Goal: Task Accomplishment & Management: Use online tool/utility

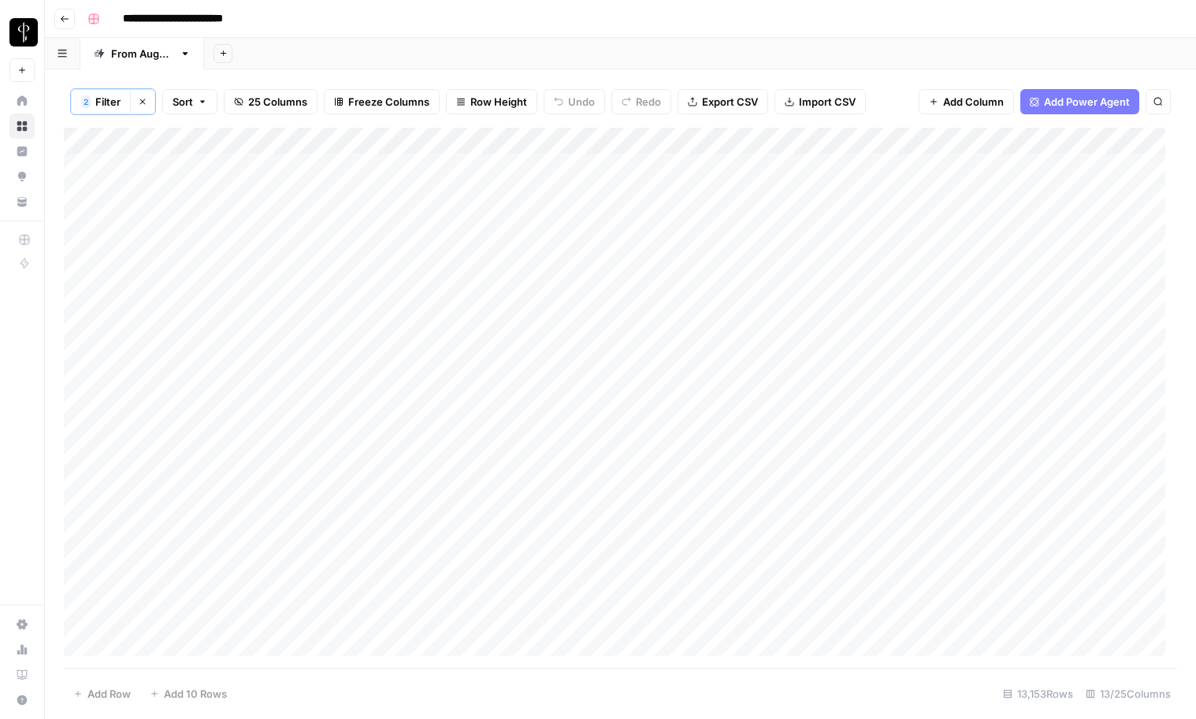
click at [143, 108] on button "Clear filters" at bounding box center [142, 101] width 25 height 25
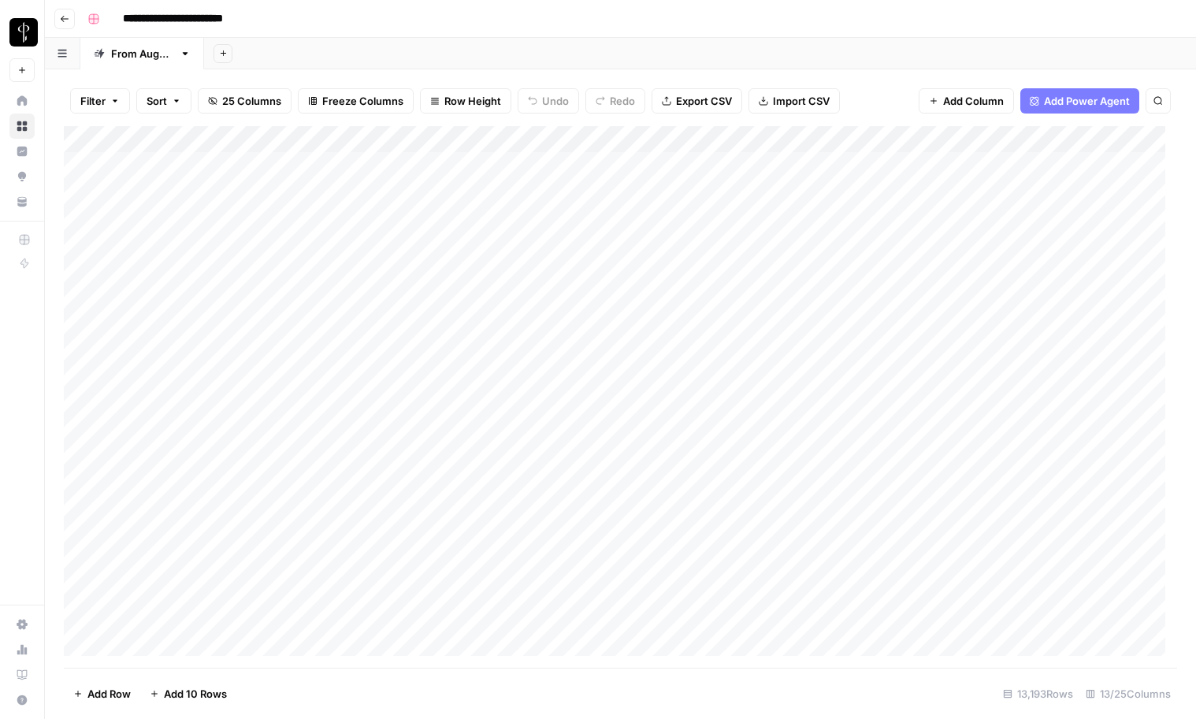
click at [100, 104] on span "Filter" at bounding box center [92, 101] width 25 height 16
click at [137, 185] on input "text" at bounding box center [186, 184] width 173 height 16
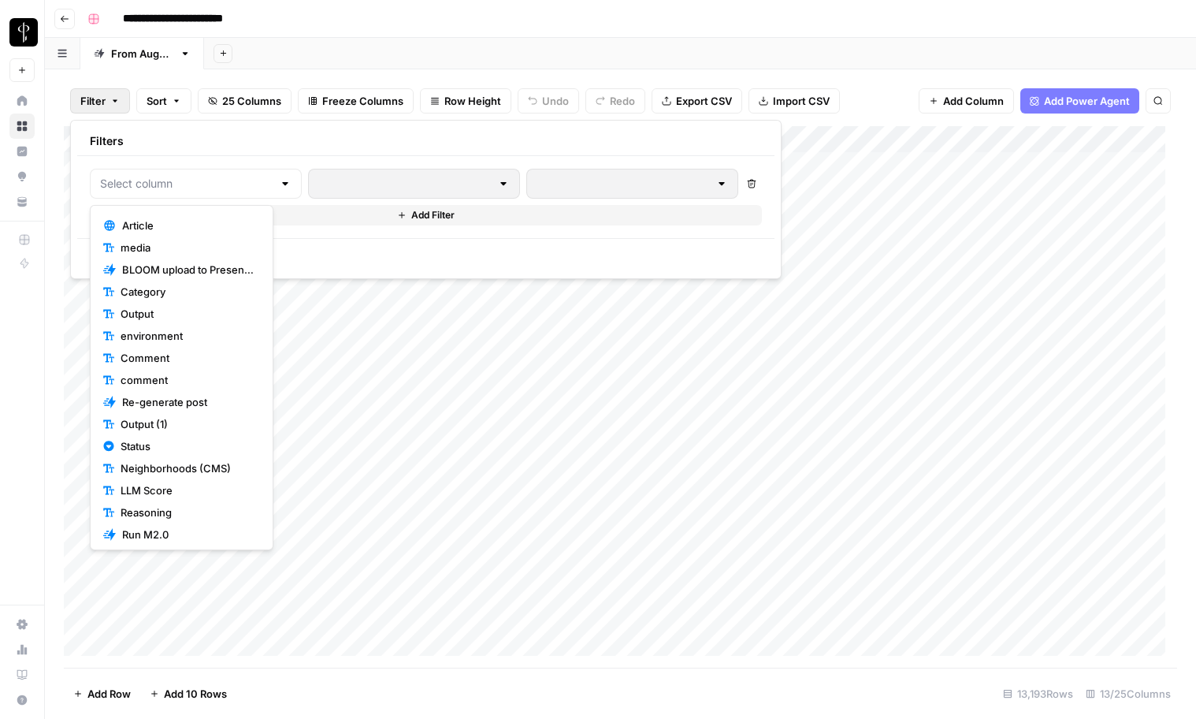
scroll to position [199, 0]
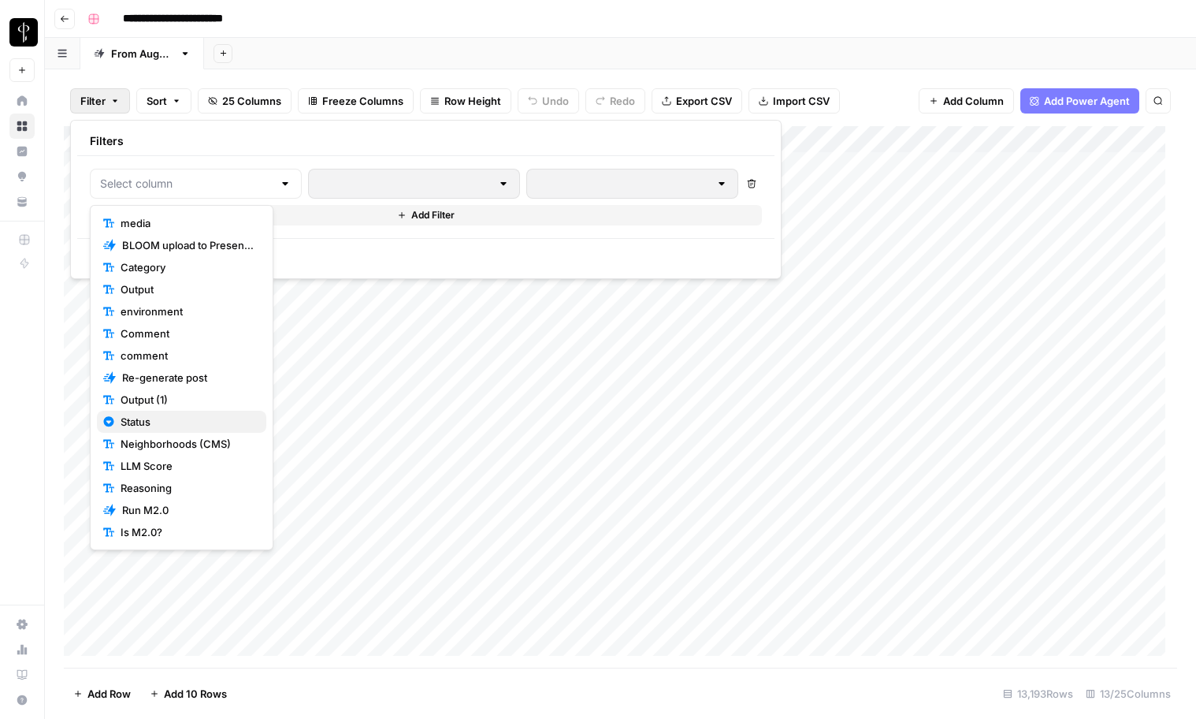
click at [140, 422] on span "Status" at bounding box center [187, 422] width 133 height 16
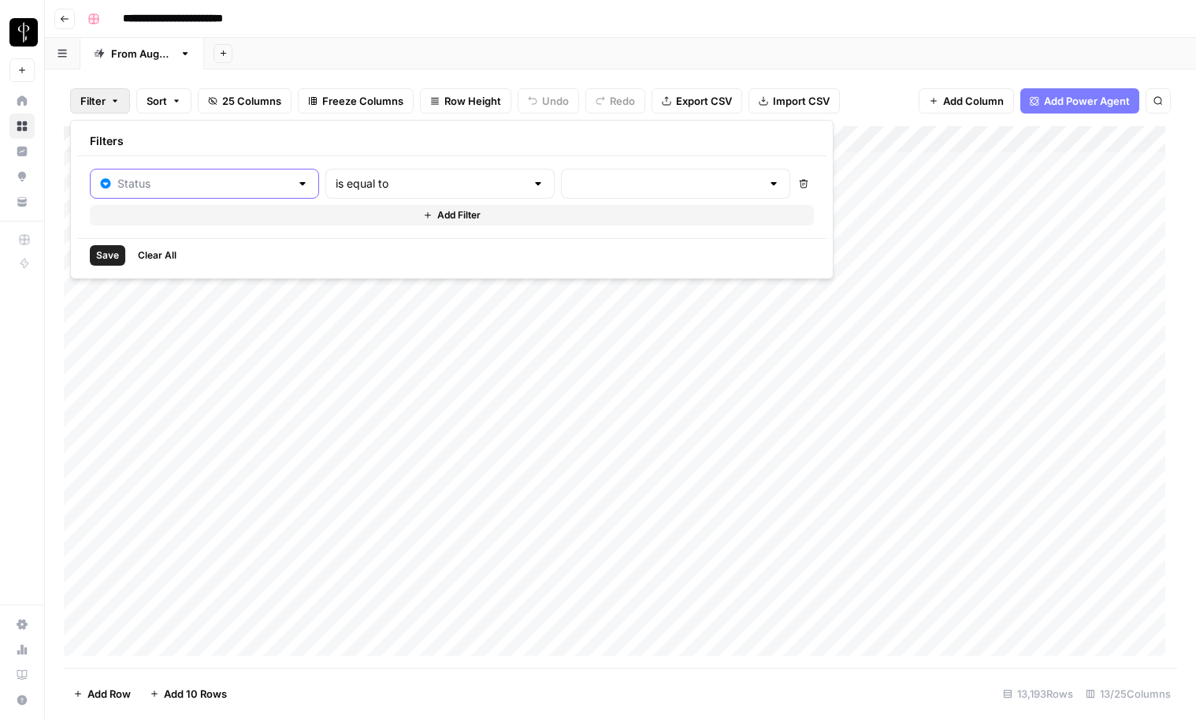
click at [177, 182] on input "text" at bounding box center [203, 184] width 173 height 16
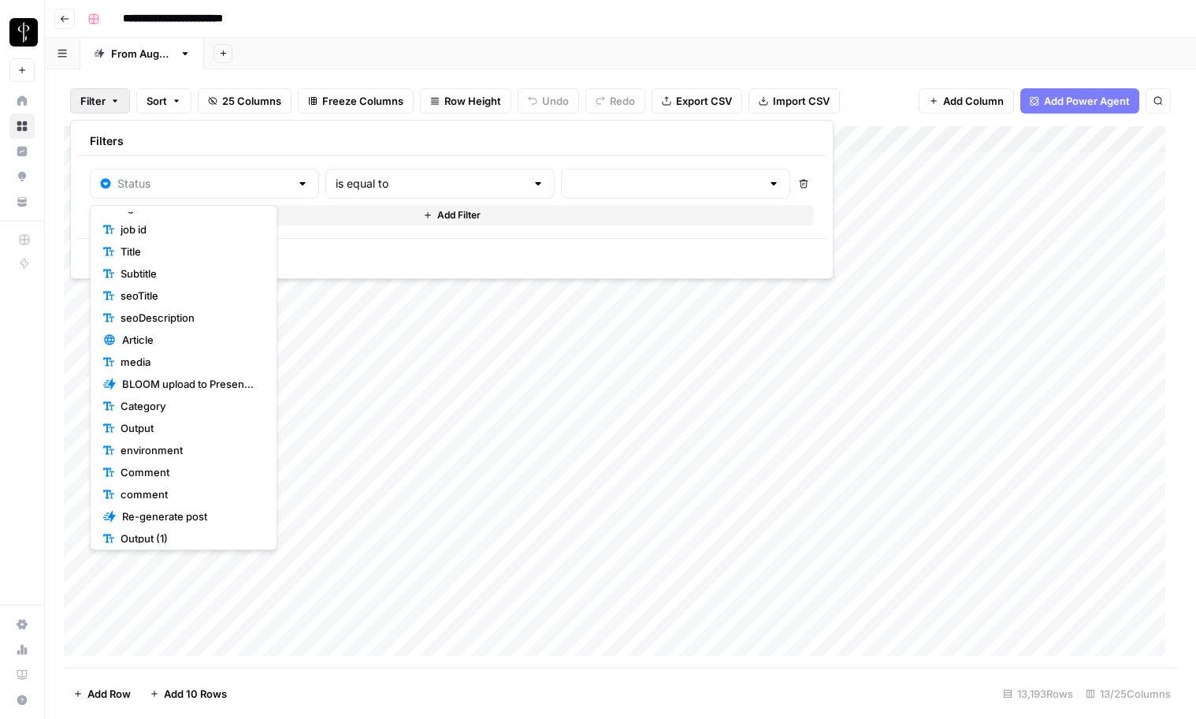
scroll to position [98, 0]
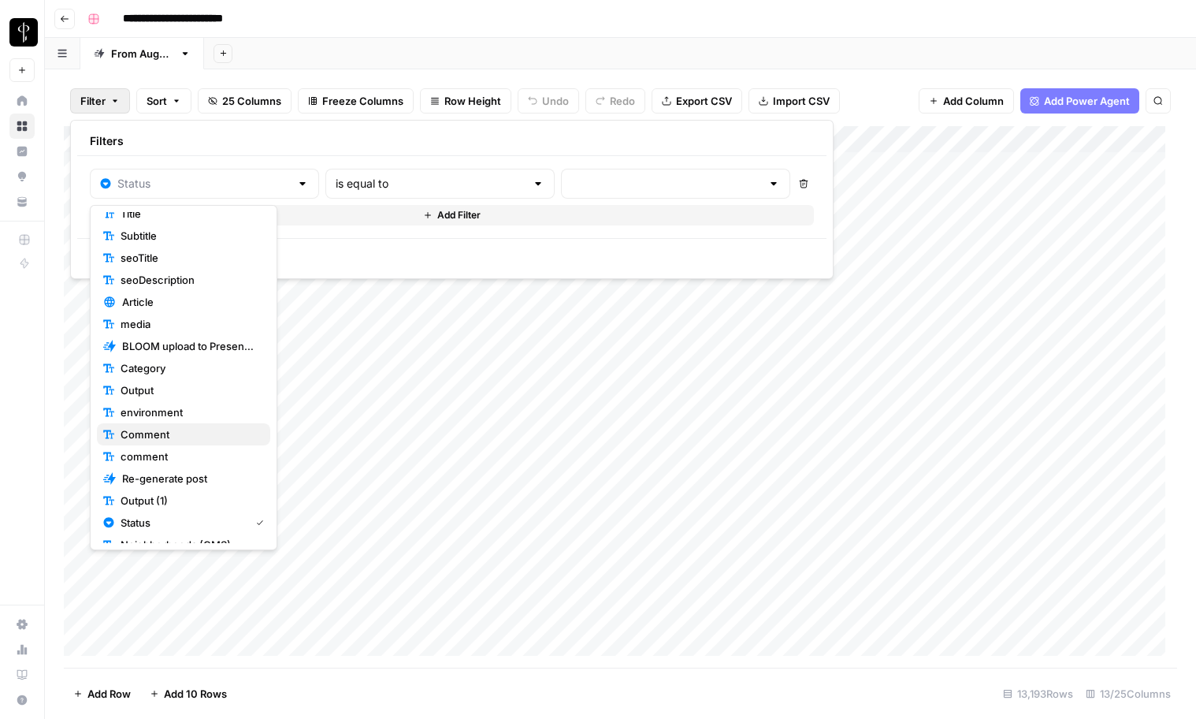
click at [146, 426] on span "Comment" at bounding box center [189, 434] width 137 height 16
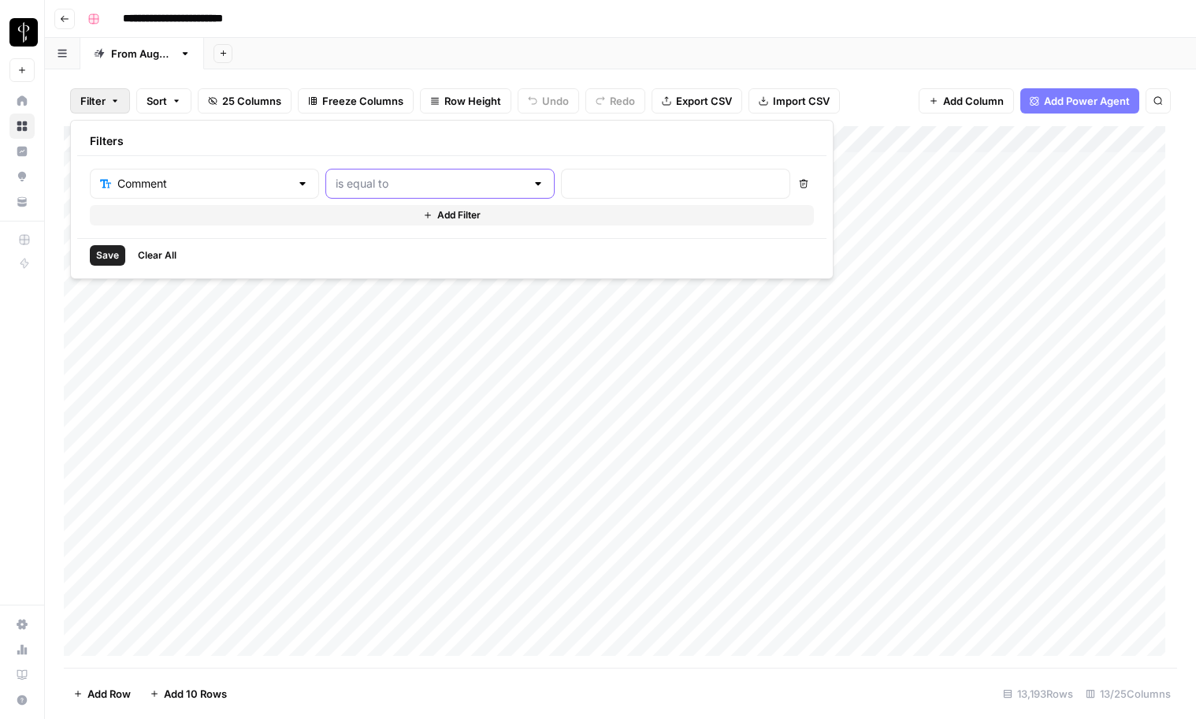
click at [336, 178] on input "text" at bounding box center [431, 184] width 190 height 16
click at [358, 271] on span "contains" at bounding box center [374, 267] width 154 height 16
type input "contains"
click at [572, 187] on input "text" at bounding box center [675, 184] width 209 height 16
type input "image"
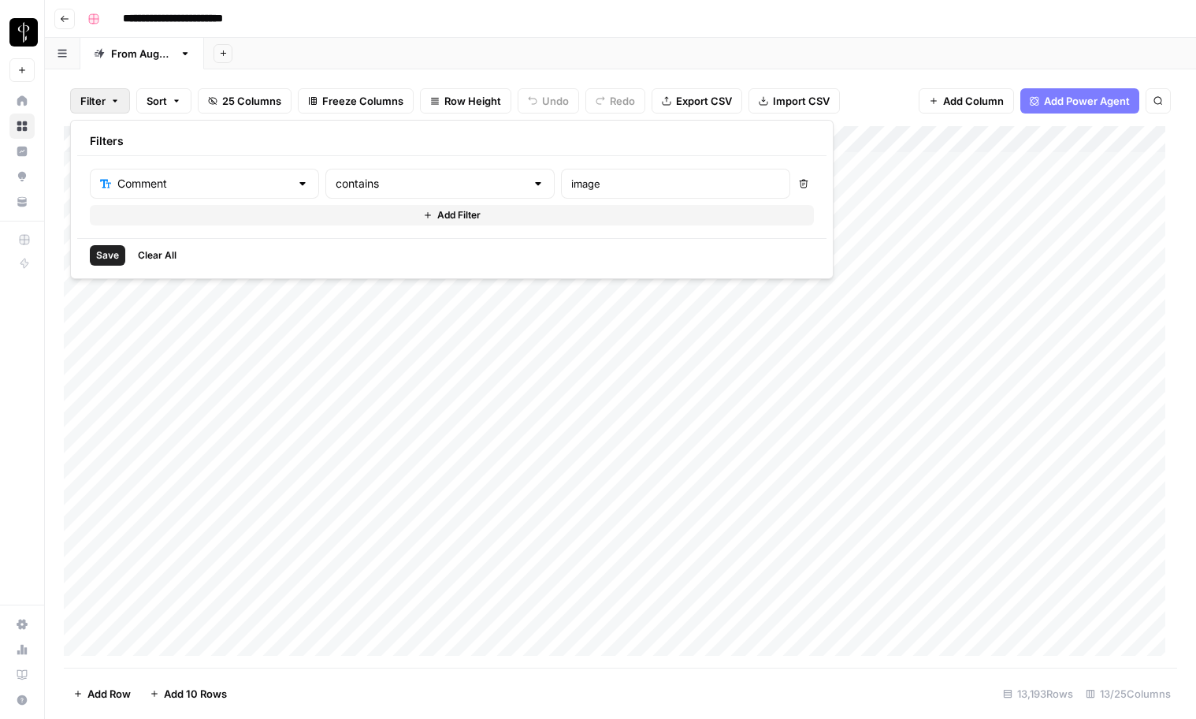
click at [100, 255] on span "Save" at bounding box center [107, 255] width 23 height 14
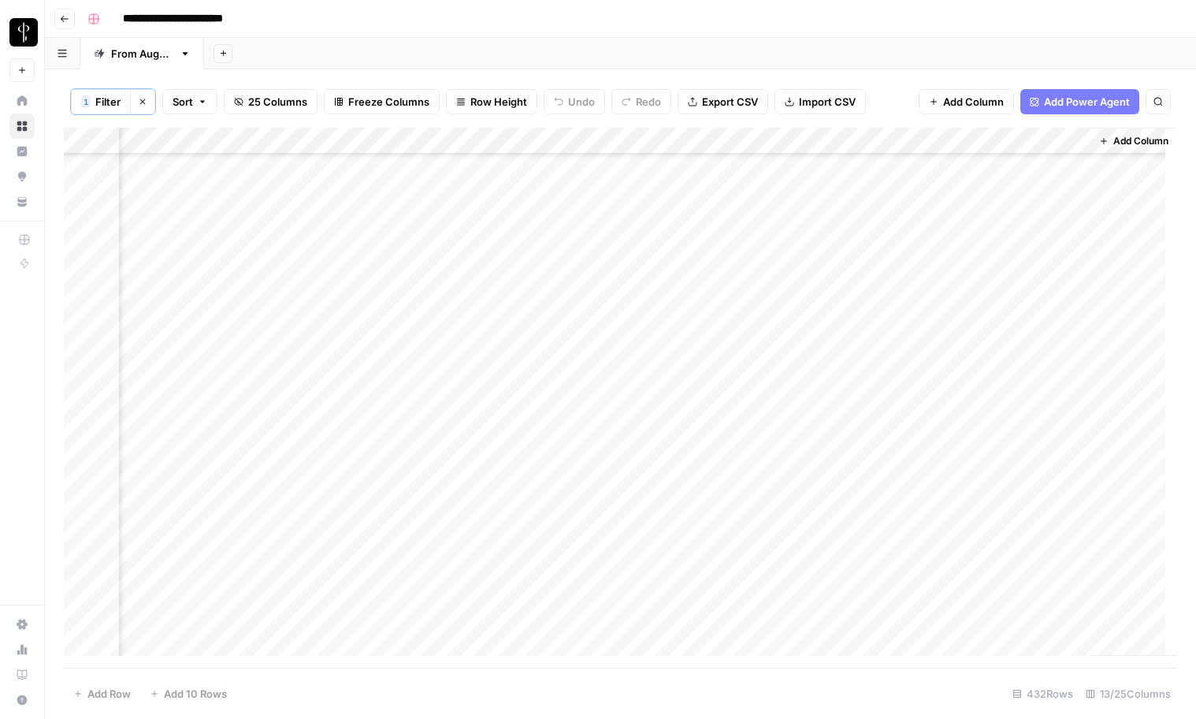
scroll to position [1179, 1269]
click at [107, 103] on span "Filter" at bounding box center [107, 102] width 25 height 16
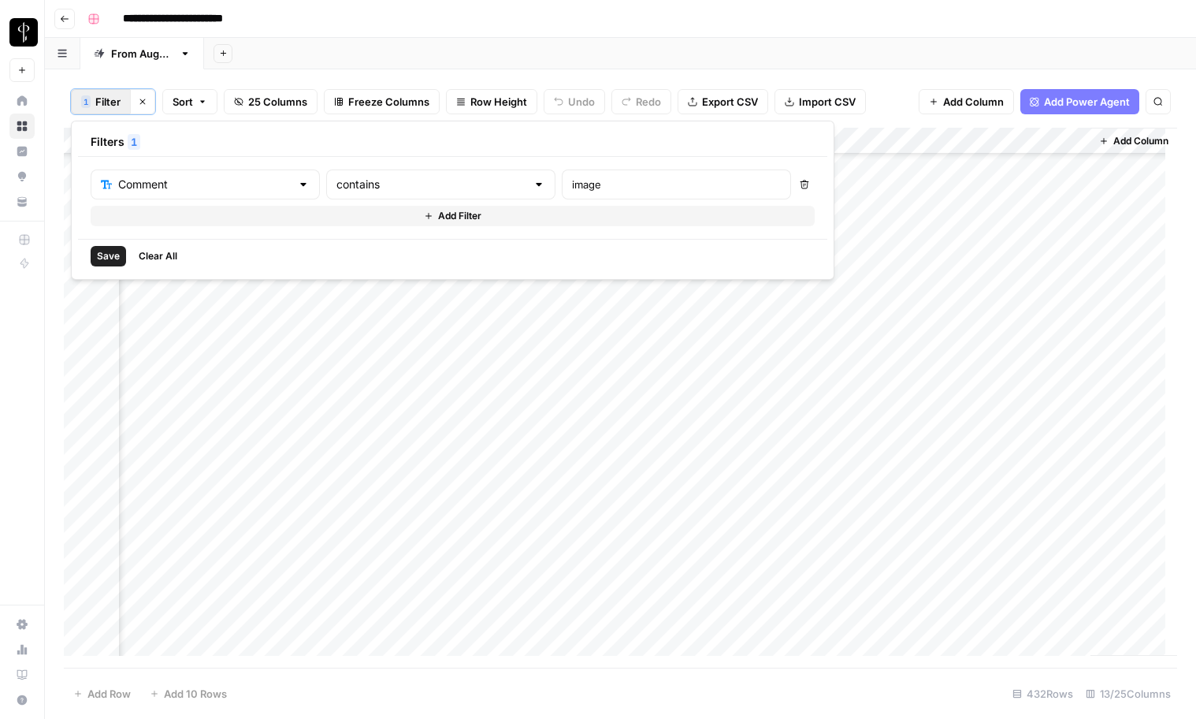
click at [633, 54] on div "Add Sheet" at bounding box center [700, 54] width 992 height 32
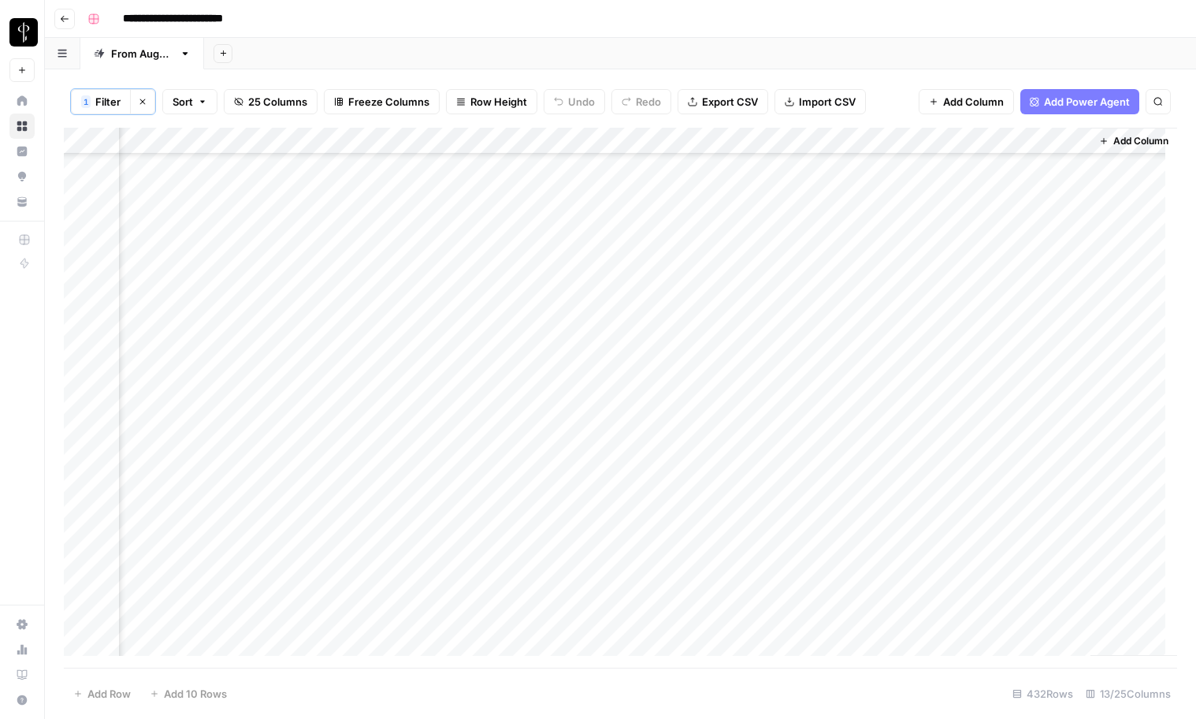
scroll to position [660, 1269]
click at [545, 260] on div "Add Column" at bounding box center [620, 398] width 1113 height 540
click at [545, 286] on div "Add Column" at bounding box center [620, 398] width 1113 height 540
click at [548, 347] on div "Add Column" at bounding box center [620, 398] width 1113 height 540
click at [98, 104] on span "Filter" at bounding box center [107, 102] width 25 height 16
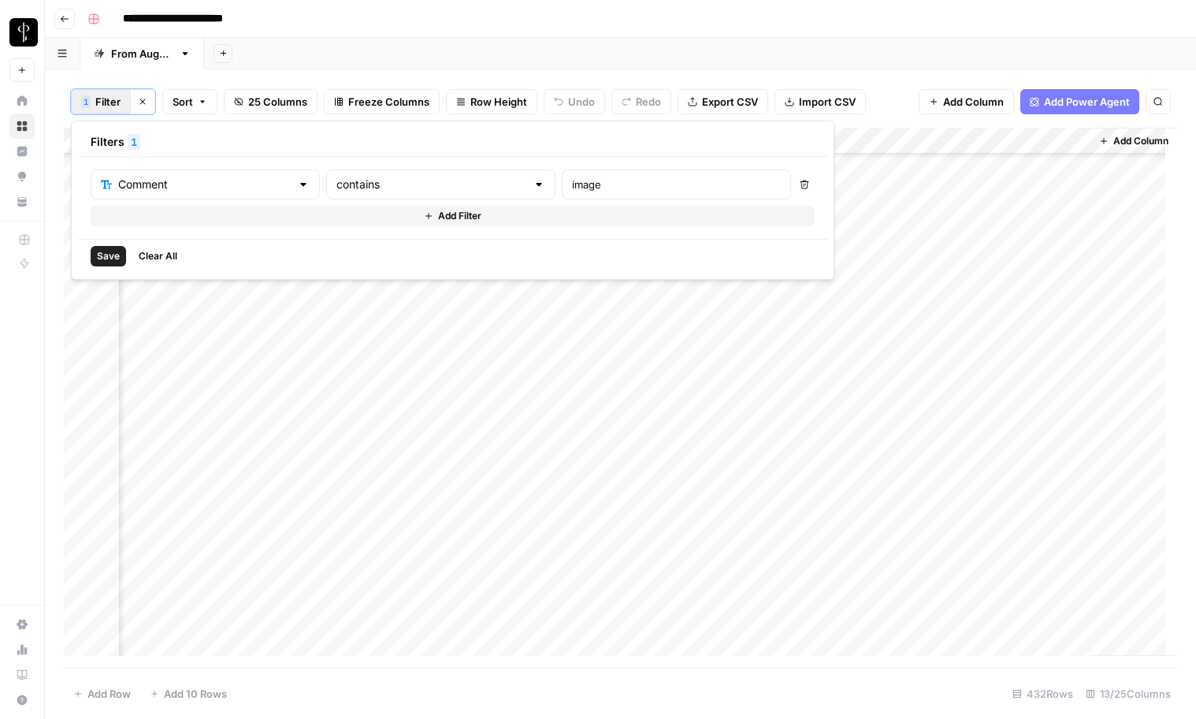
click at [115, 251] on span "Save" at bounding box center [108, 256] width 23 height 14
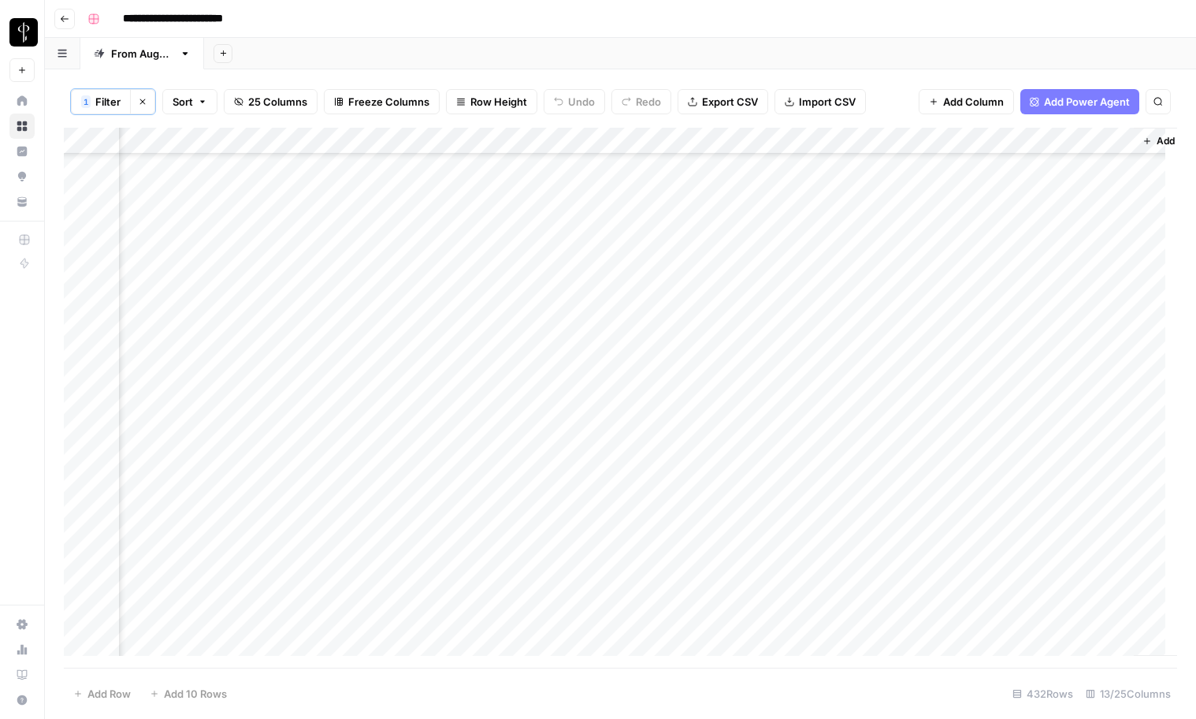
scroll to position [1718, 1213]
click at [279, 100] on span "25 Columns" at bounding box center [277, 102] width 59 height 16
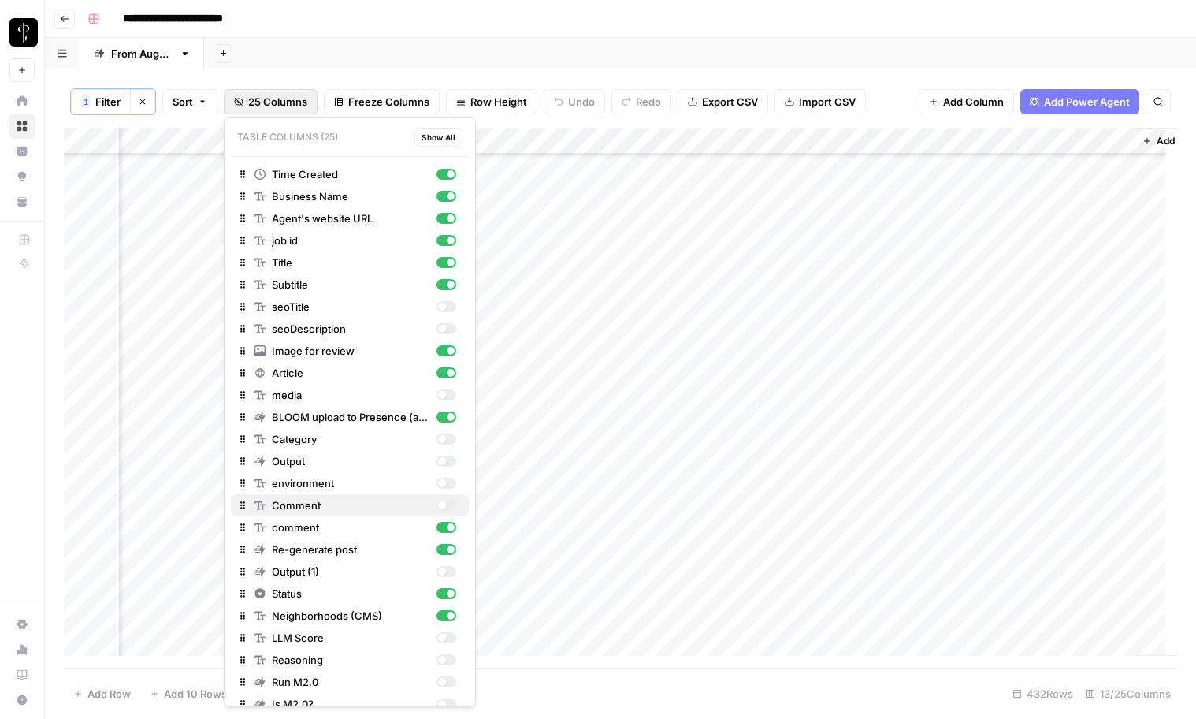
click at [436, 504] on div "button" at bounding box center [446, 504] width 20 height 11
click at [447, 523] on div "button" at bounding box center [451, 527] width 8 height 8
click at [626, 53] on div "Add Sheet" at bounding box center [700, 54] width 992 height 32
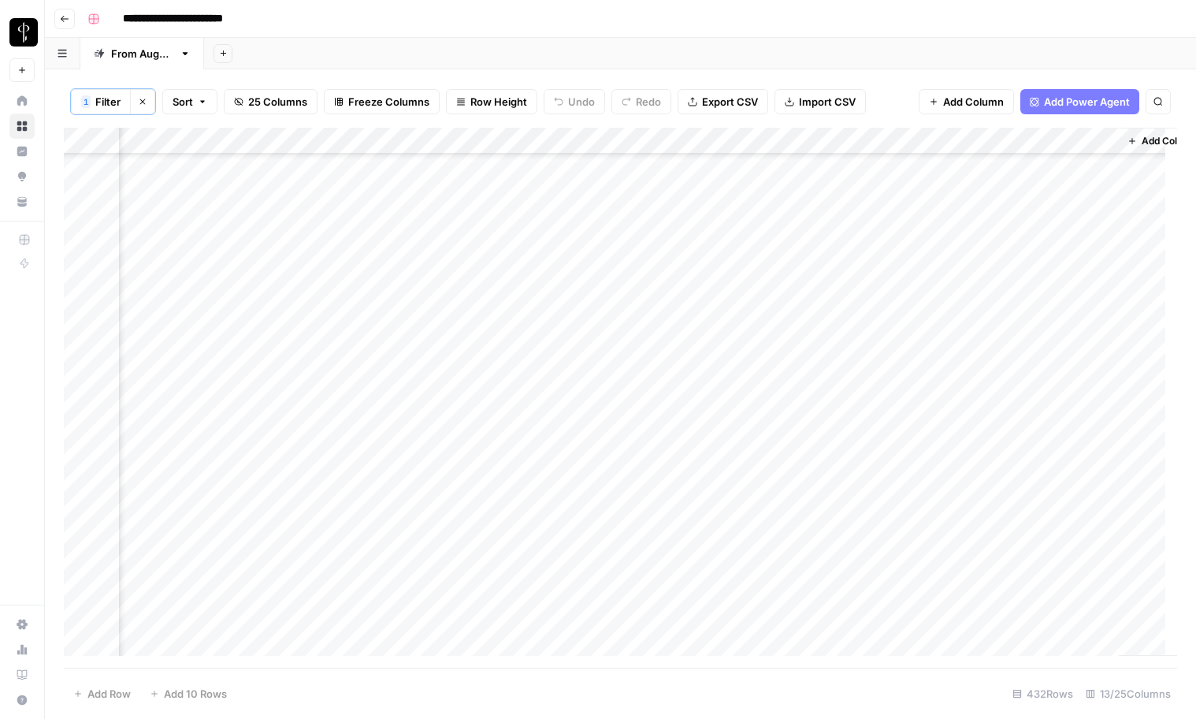
scroll to position [1709, 1272]
click at [271, 171] on div "Add Column" at bounding box center [620, 398] width 1113 height 540
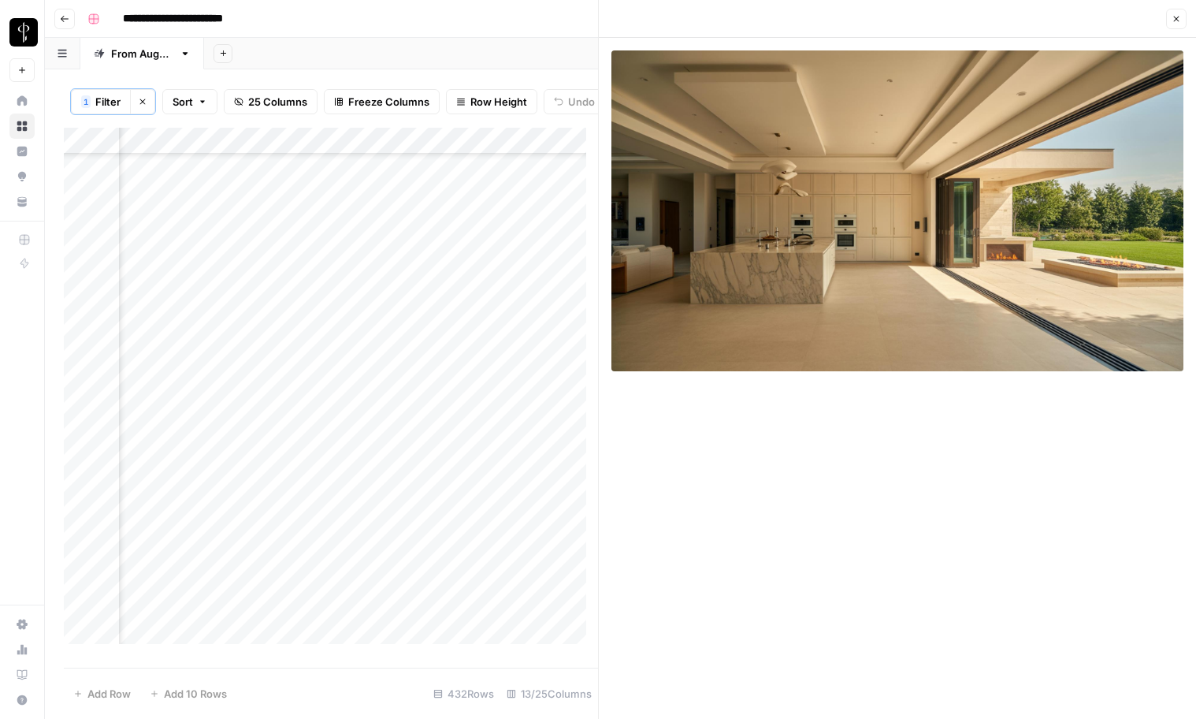
click at [275, 209] on div "Add Column" at bounding box center [331, 392] width 534 height 528
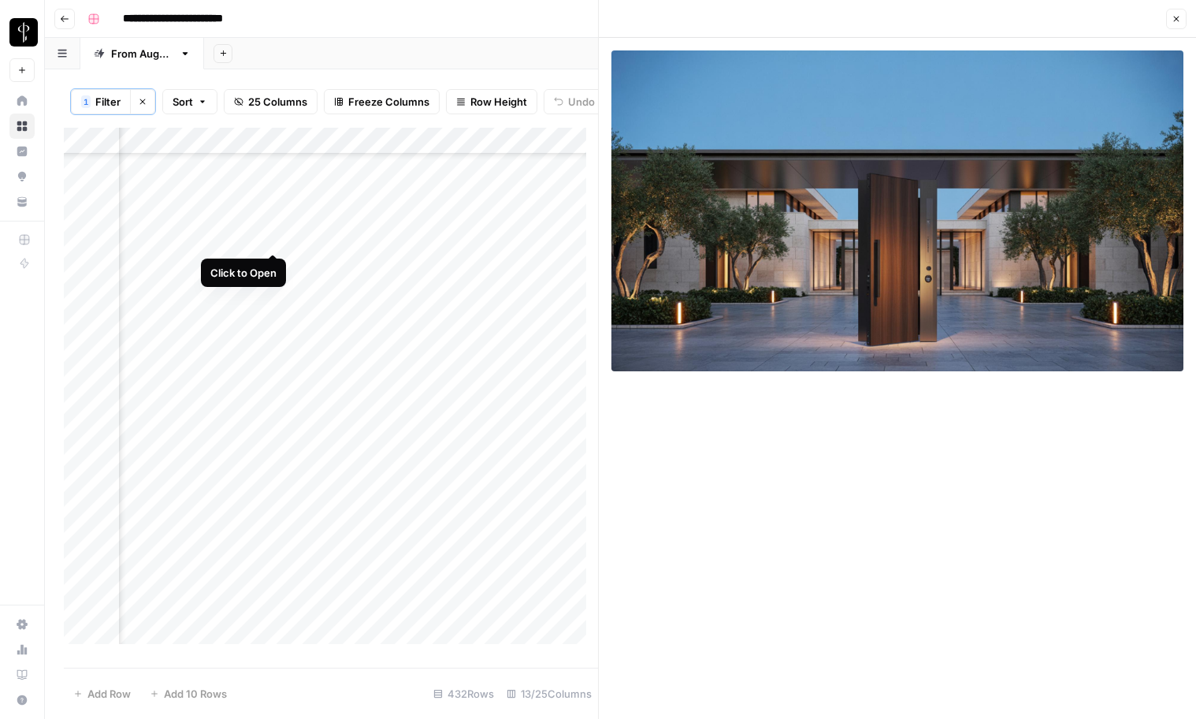
click at [275, 234] on div "Add Column" at bounding box center [331, 392] width 534 height 528
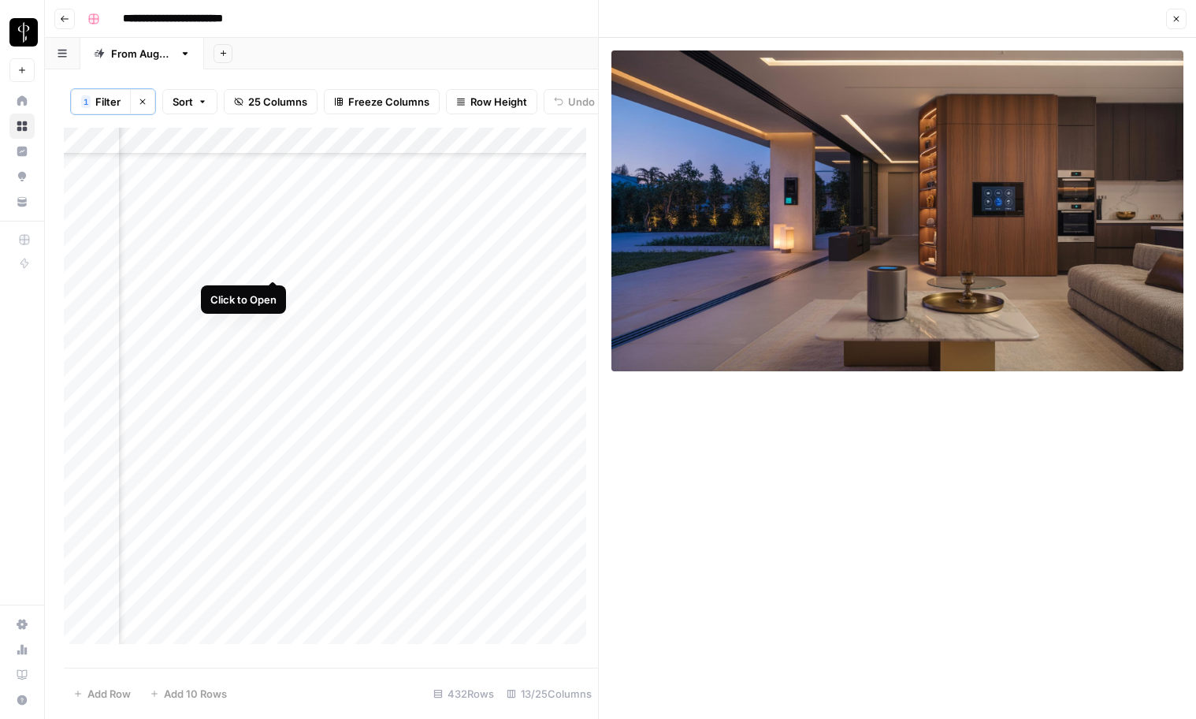
click at [274, 263] on div "Add Column" at bounding box center [331, 392] width 534 height 528
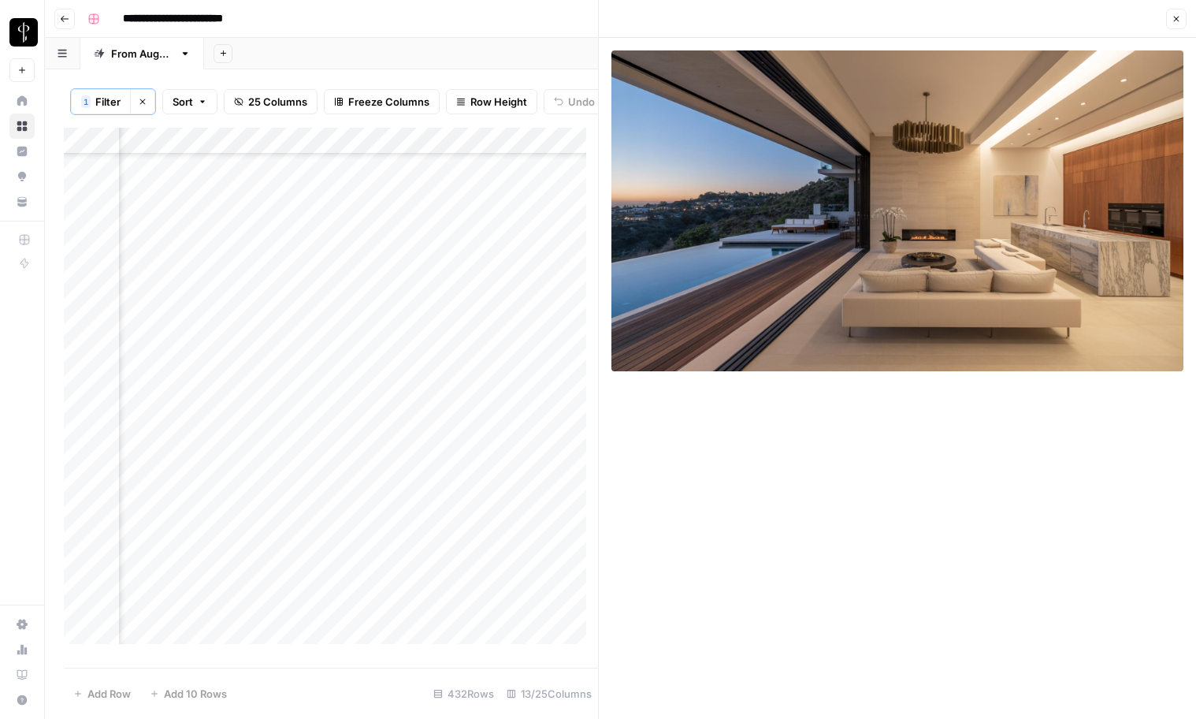
click at [274, 291] on div "Add Column" at bounding box center [331, 392] width 534 height 528
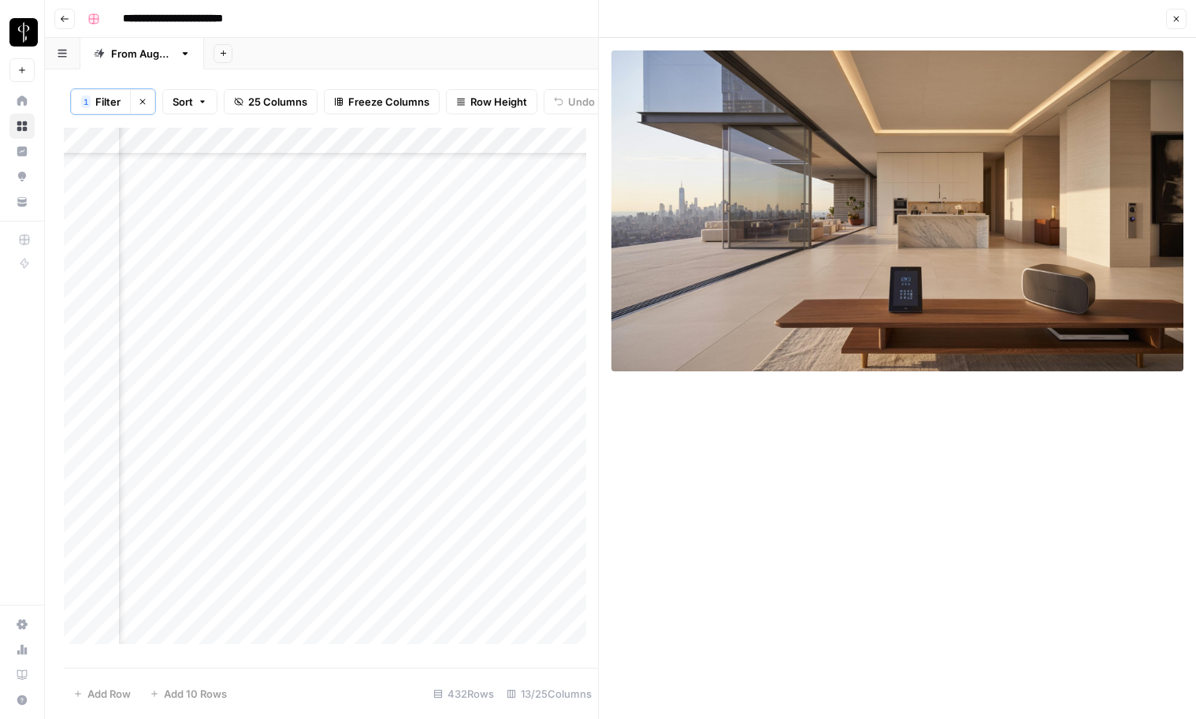
click at [276, 318] on div "Add Column" at bounding box center [331, 392] width 534 height 528
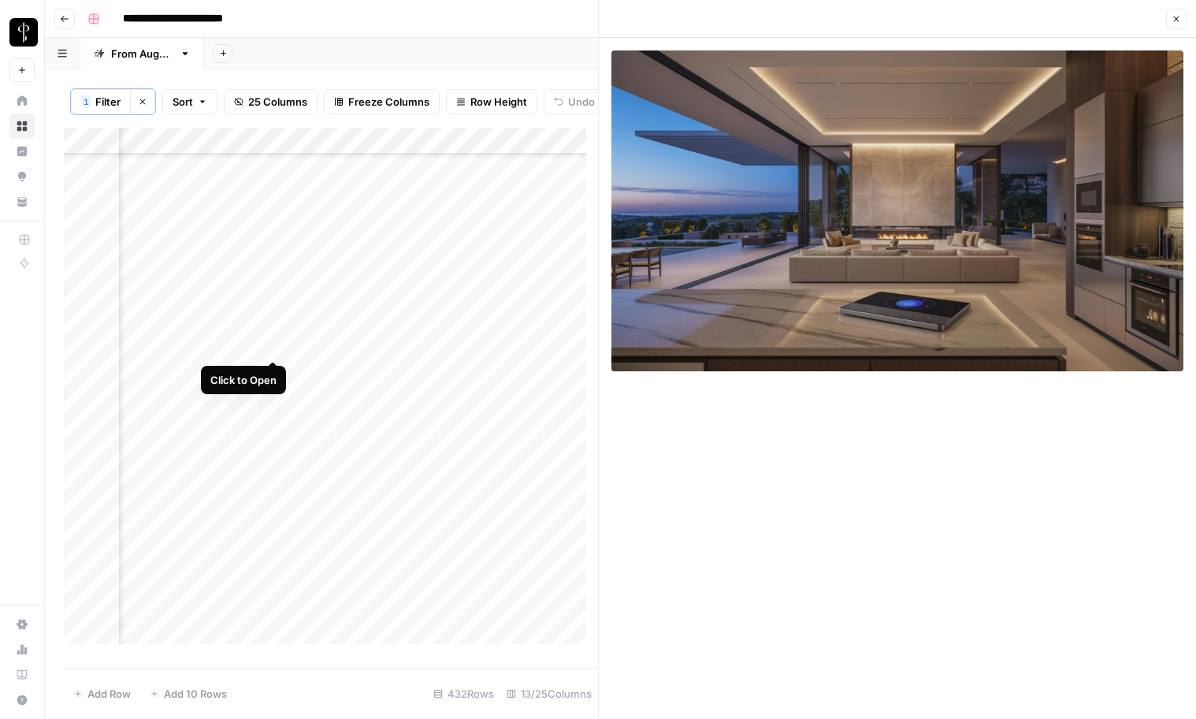
click at [275, 339] on div "Add Column" at bounding box center [331, 392] width 534 height 528
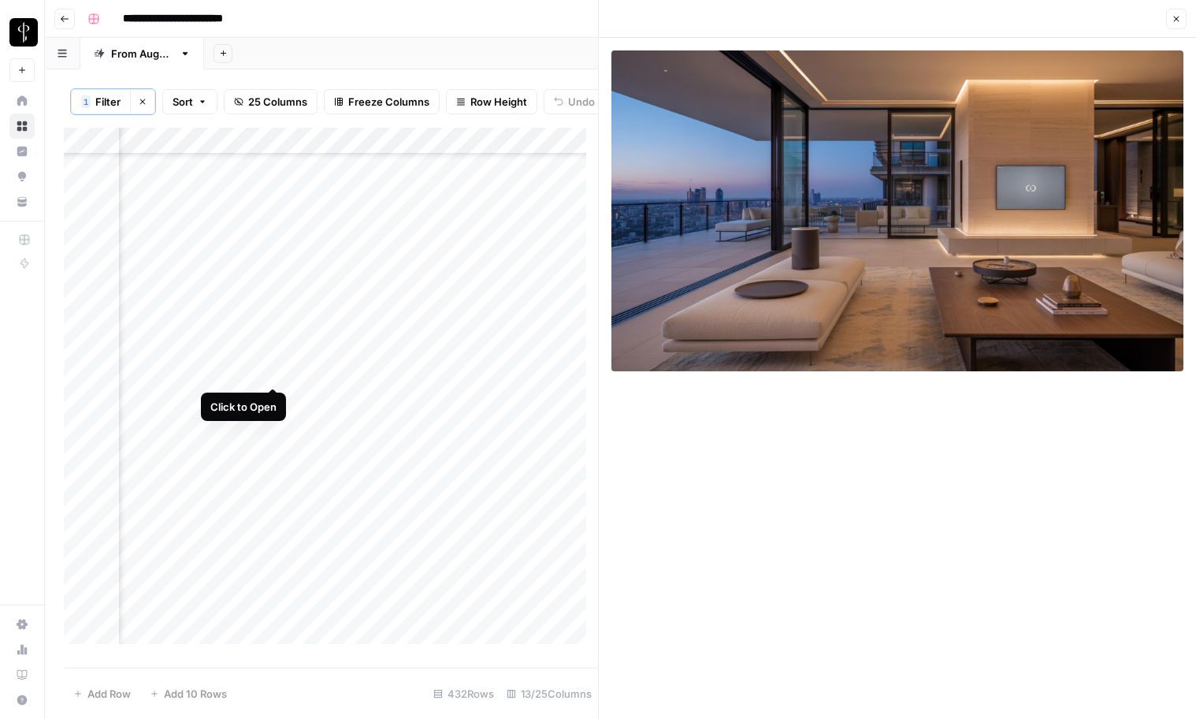
click at [276, 370] on div "Add Column" at bounding box center [331, 392] width 534 height 528
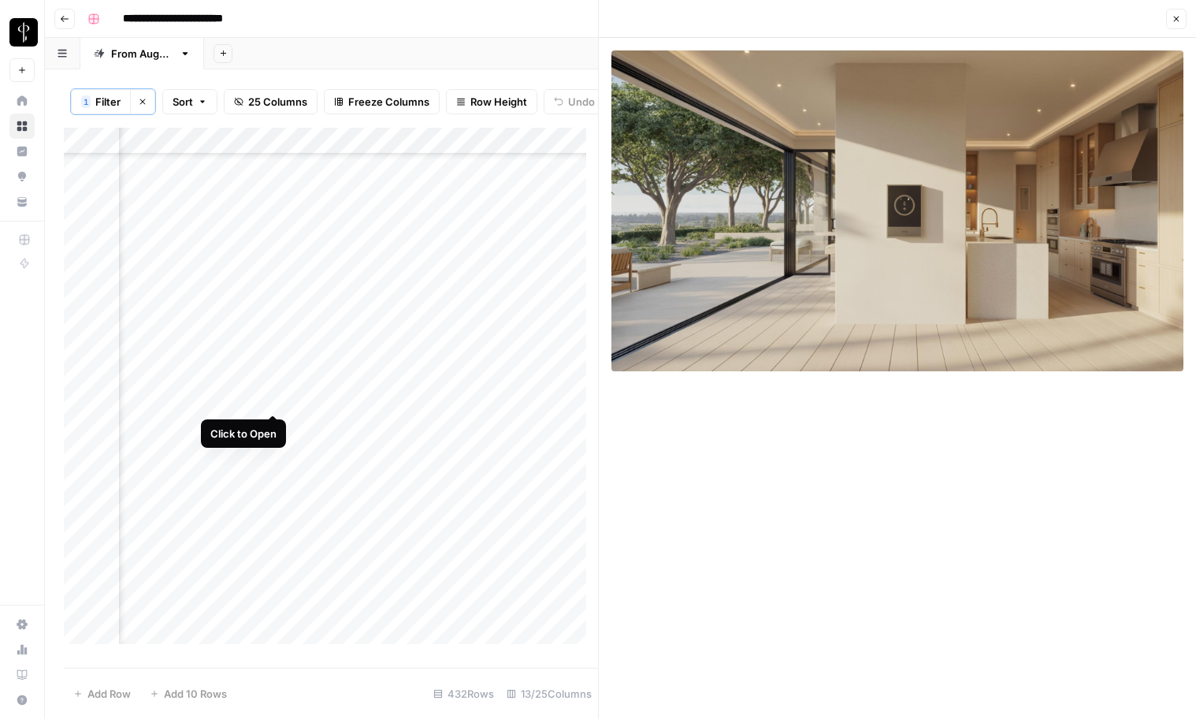
click at [273, 399] on div "Add Column" at bounding box center [331, 392] width 534 height 528
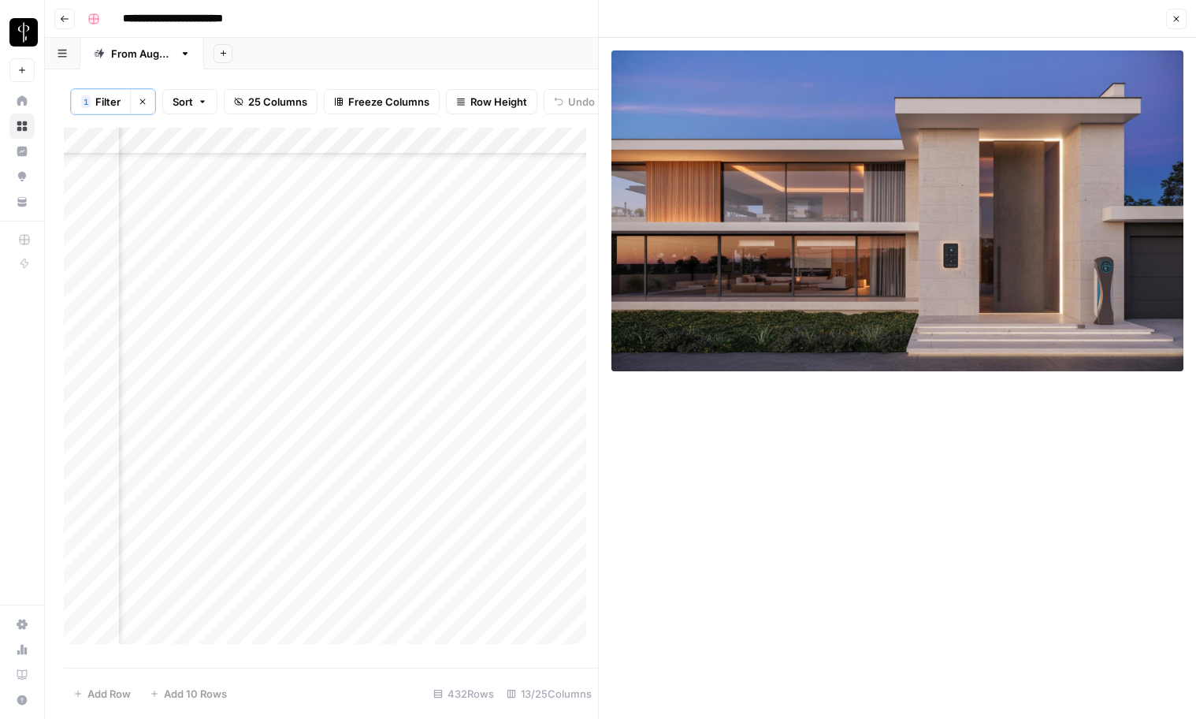
click at [274, 428] on div "Add Column" at bounding box center [331, 392] width 534 height 528
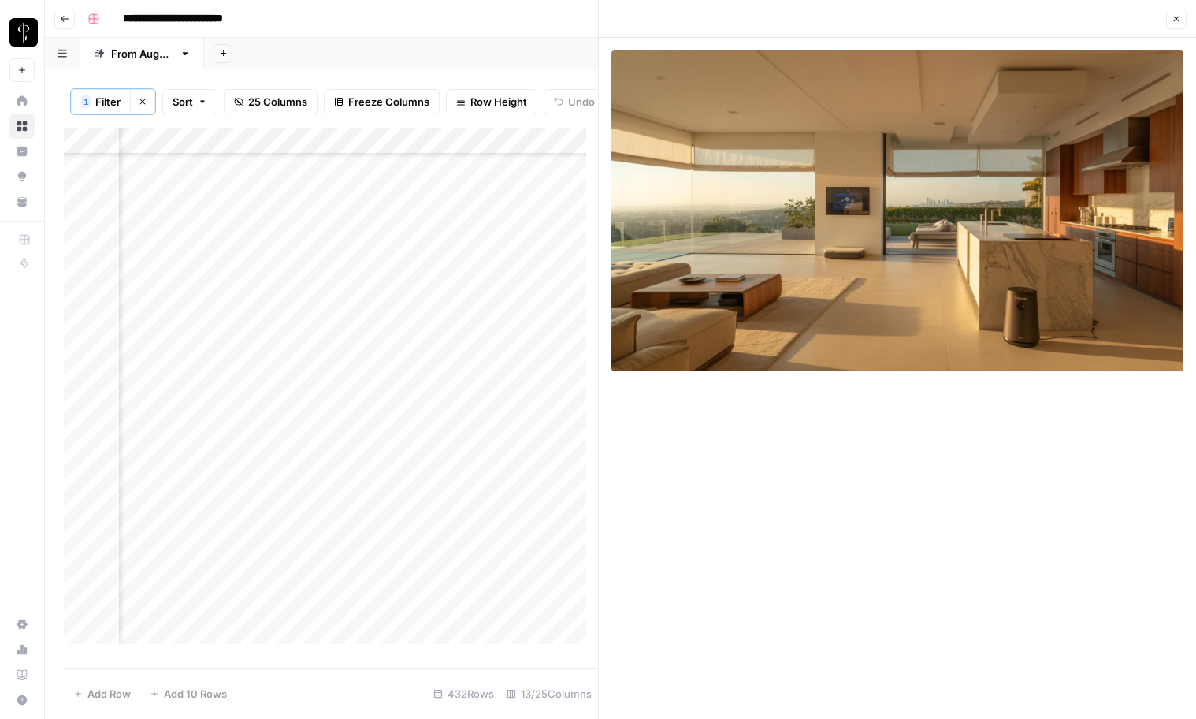
click at [273, 448] on div "Add Column" at bounding box center [331, 392] width 534 height 528
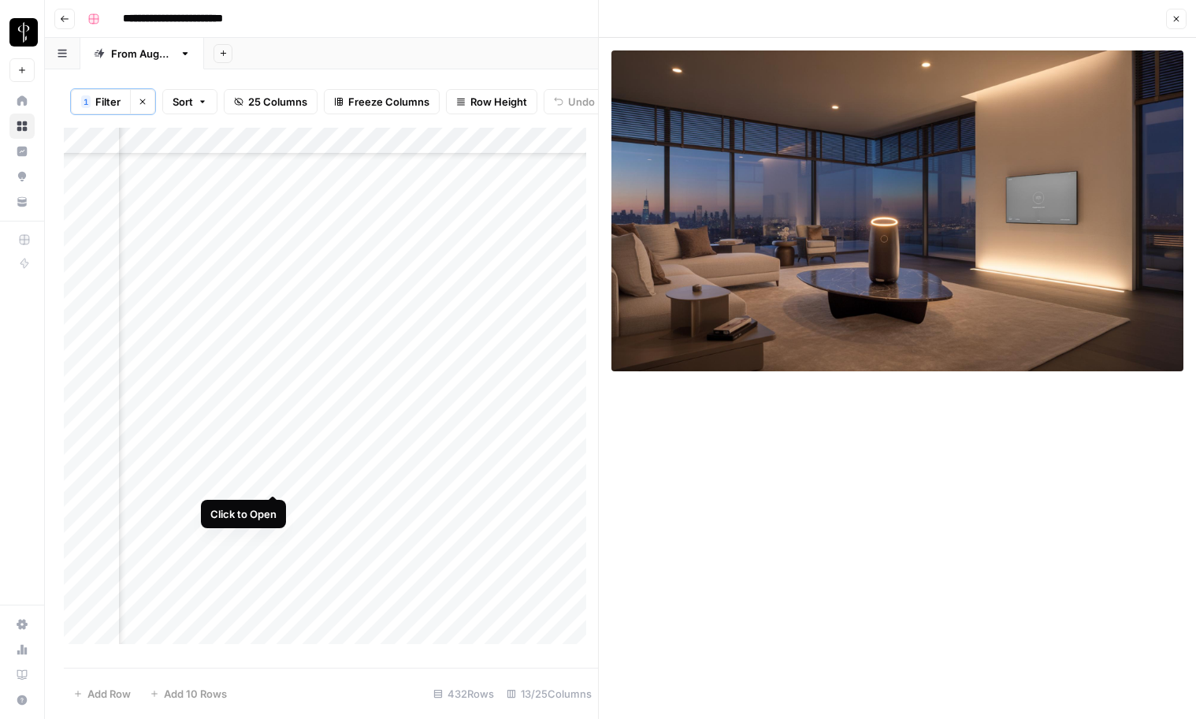
click at [272, 474] on div "Add Column" at bounding box center [331, 392] width 534 height 528
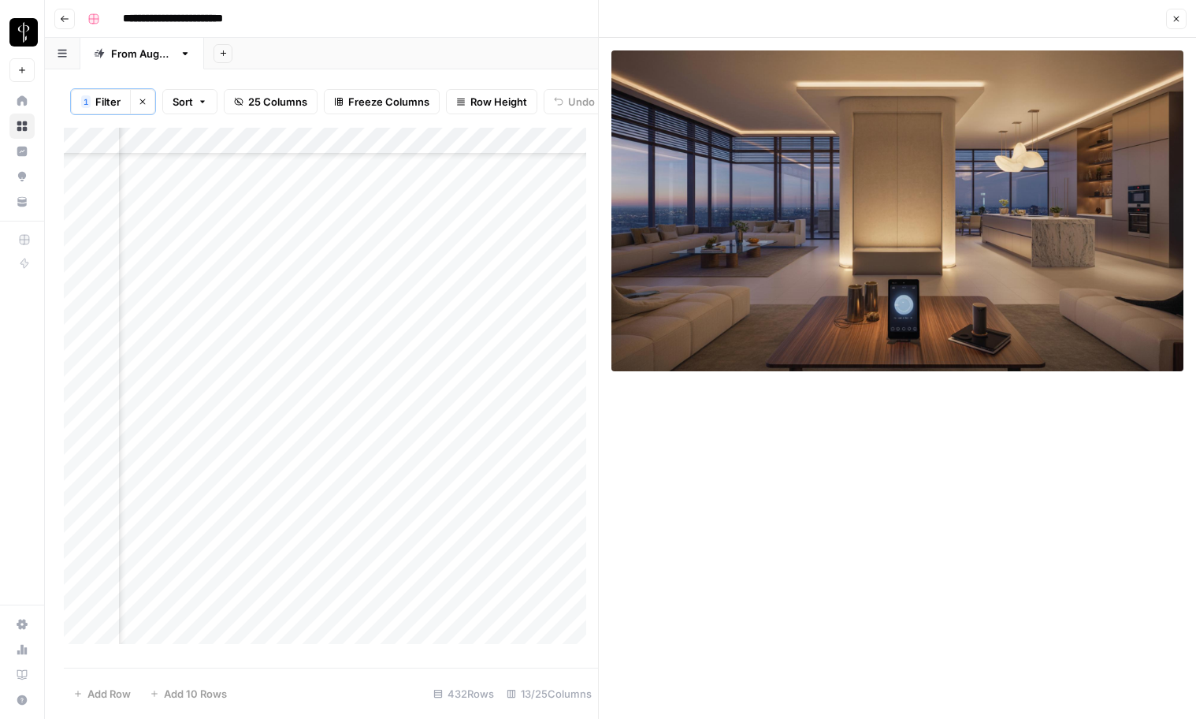
click at [113, 97] on span "Filter" at bounding box center [107, 102] width 25 height 16
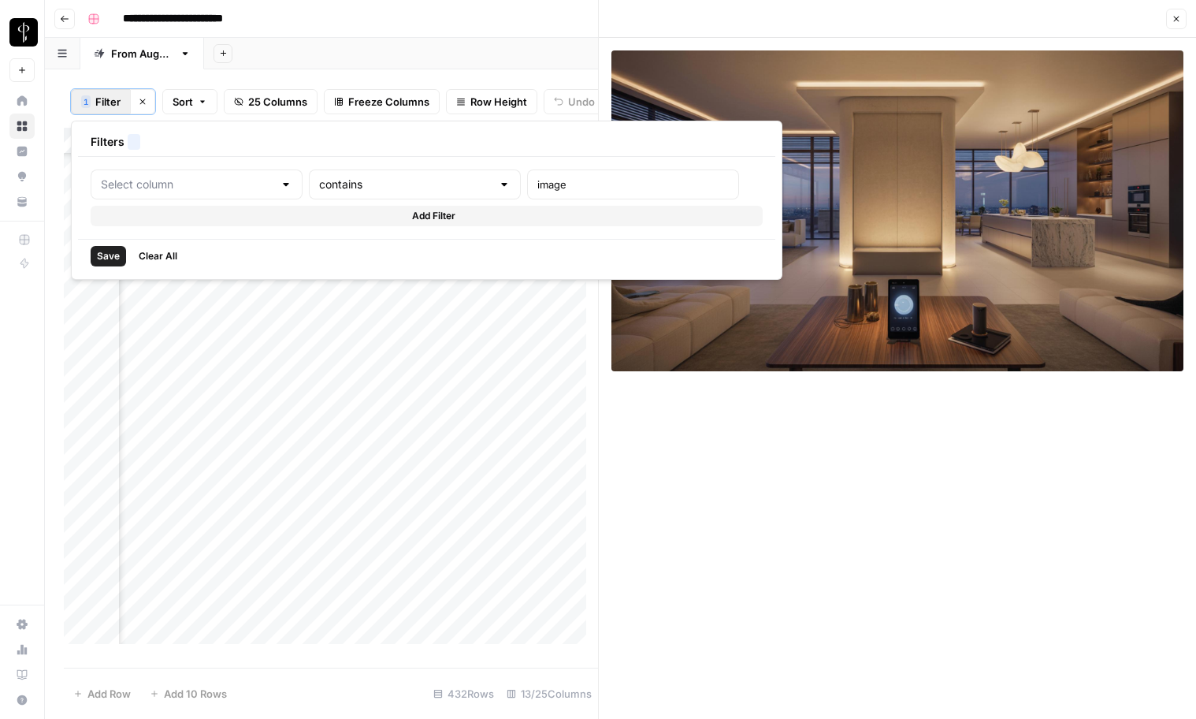
type input "Comment"
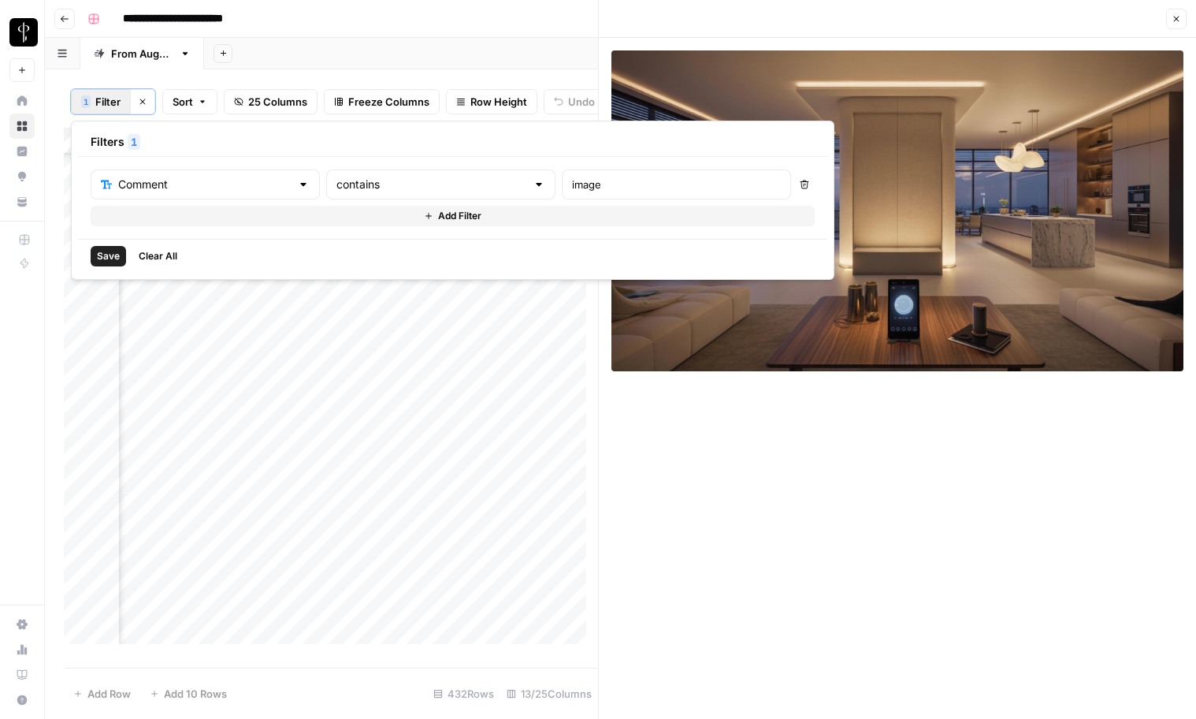
click at [149, 214] on button "Add Filter" at bounding box center [453, 216] width 724 height 20
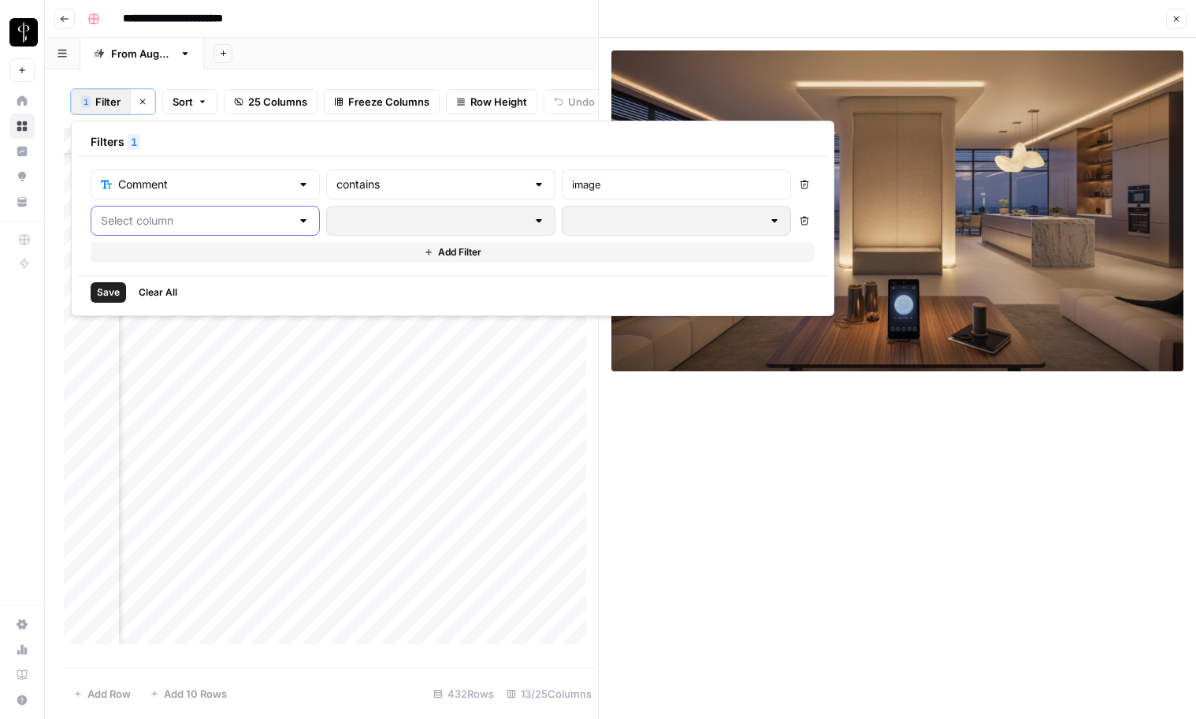
click at [143, 214] on input "text" at bounding box center [196, 221] width 190 height 16
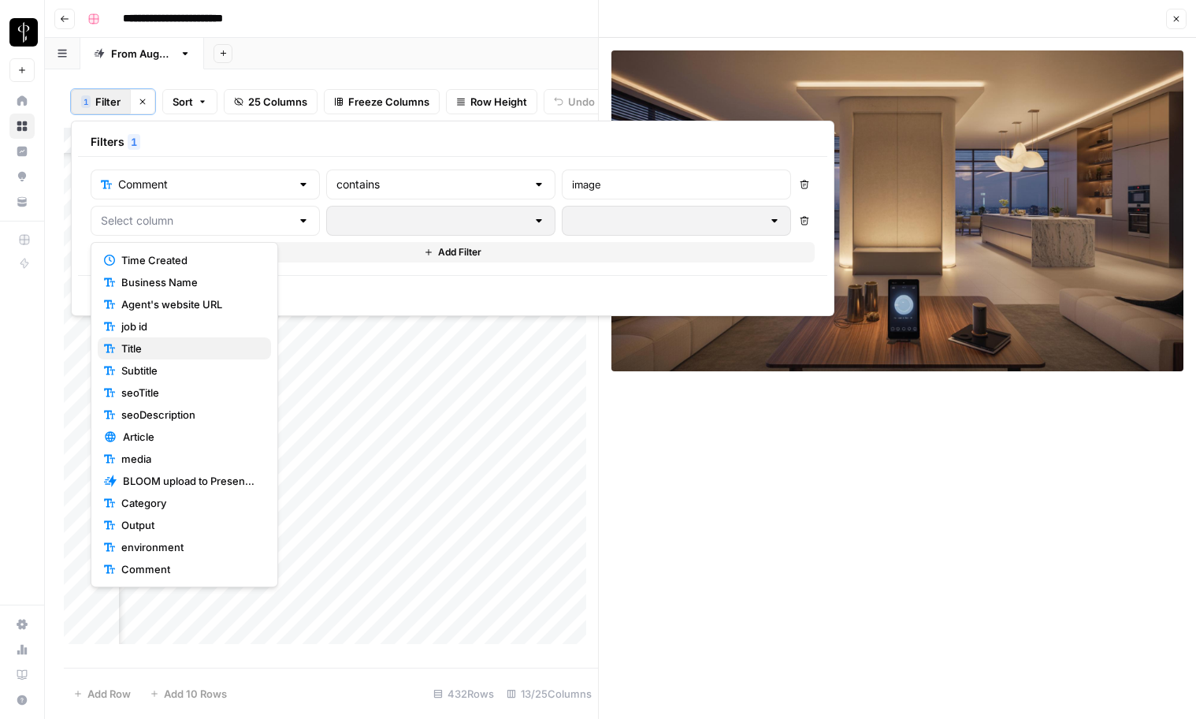
click at [147, 347] on span "Title" at bounding box center [189, 348] width 137 height 16
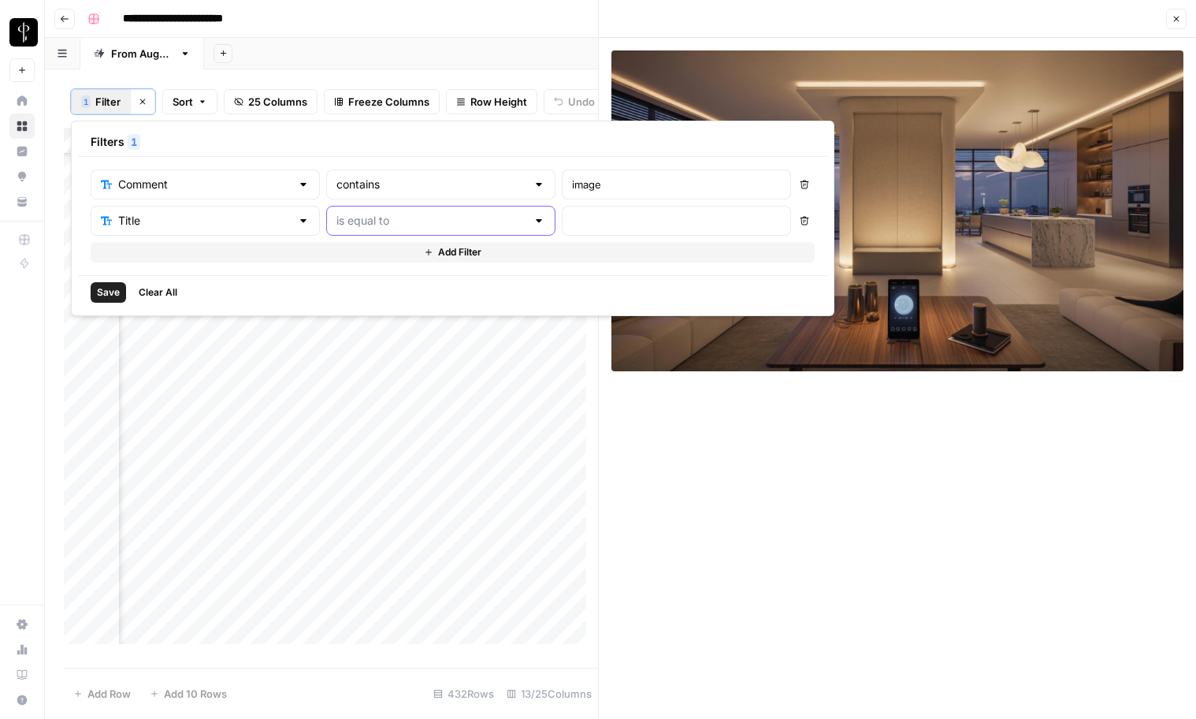
click at [346, 225] on input "text" at bounding box center [431, 221] width 190 height 16
drag, startPoint x: 344, startPoint y: 327, endPoint x: 526, endPoint y: 240, distance: 202.6
click at [345, 327] on span "not contains" at bounding box center [375, 326] width 154 height 16
type input "not contains"
click at [572, 220] on input "text" at bounding box center [676, 221] width 209 height 16
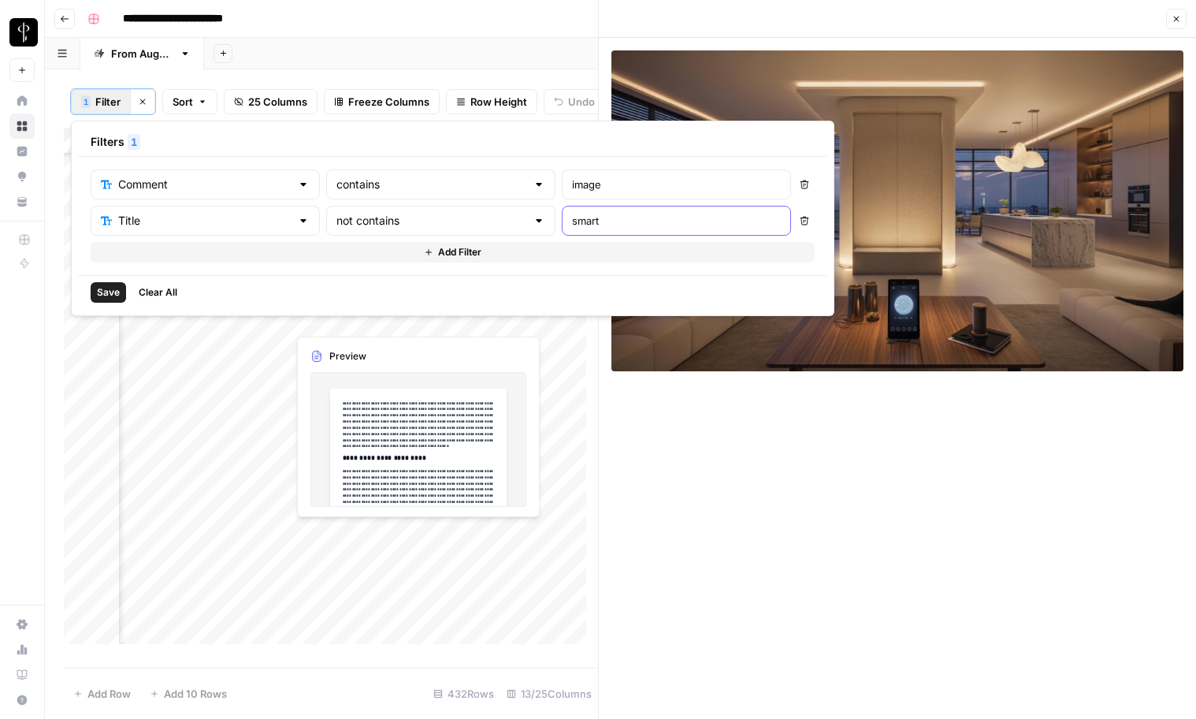
type input "smart"
click at [109, 293] on span "Save" at bounding box center [108, 292] width 23 height 14
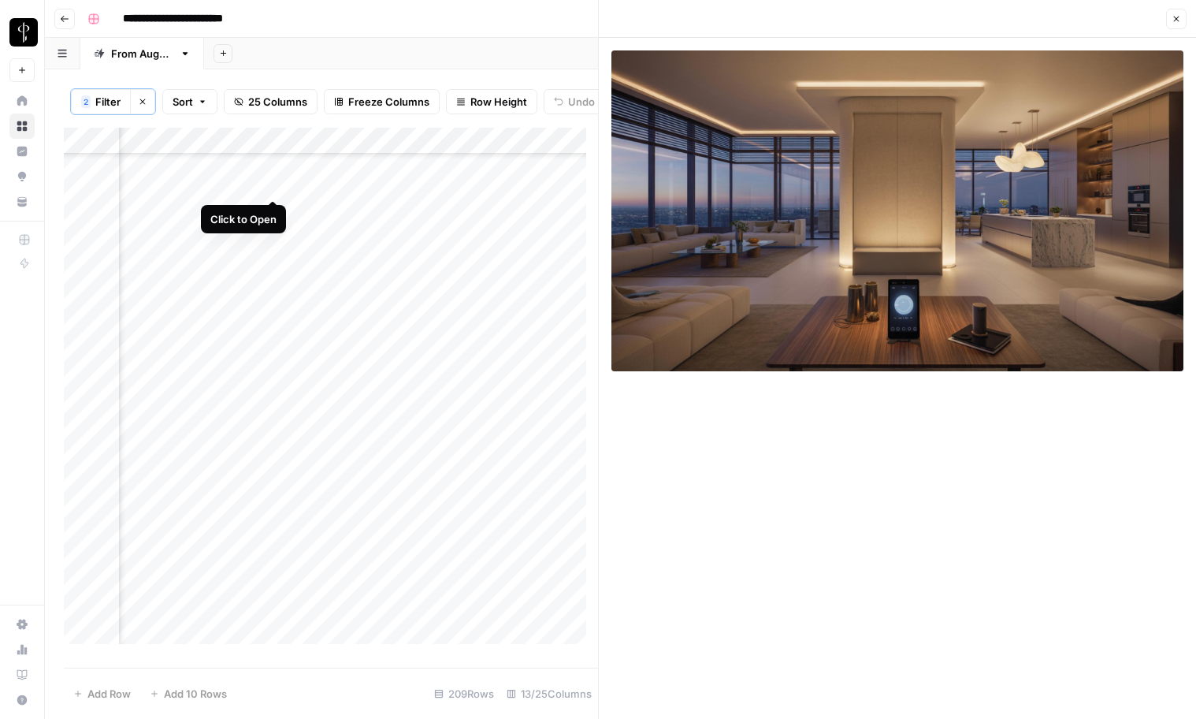
click at [274, 183] on div "Add Column" at bounding box center [331, 392] width 534 height 528
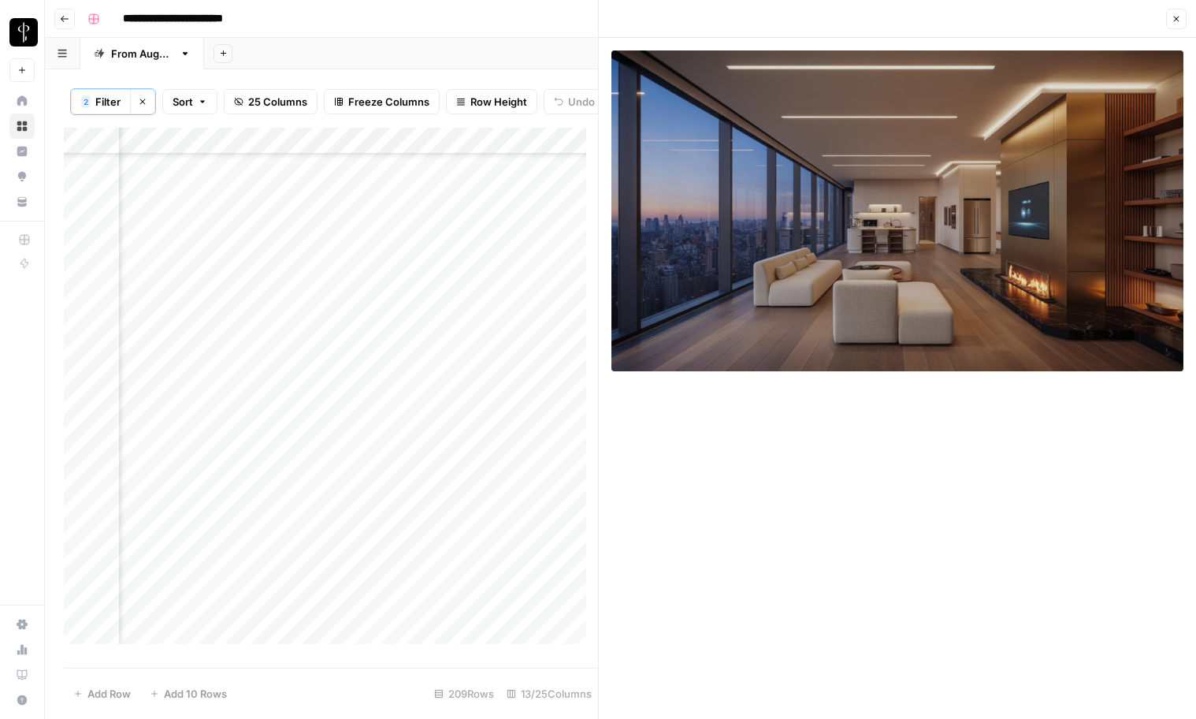
click at [273, 210] on div "Add Column" at bounding box center [331, 392] width 534 height 528
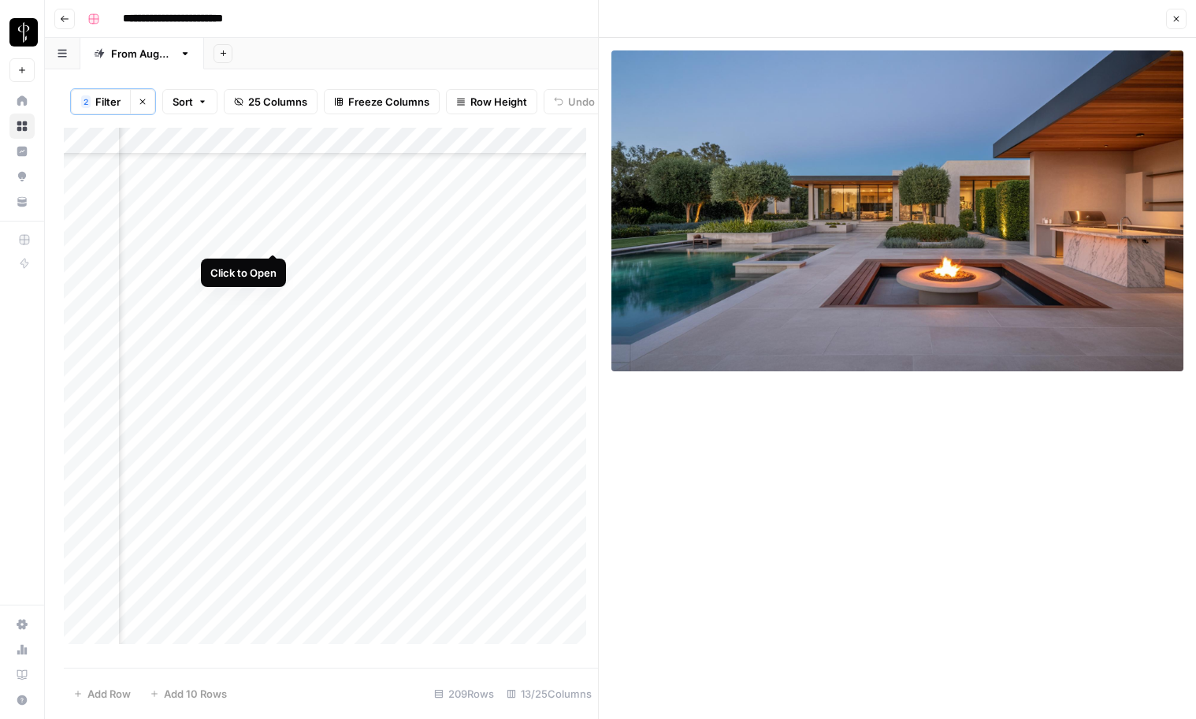
click at [273, 237] on div "Add Column" at bounding box center [331, 392] width 534 height 528
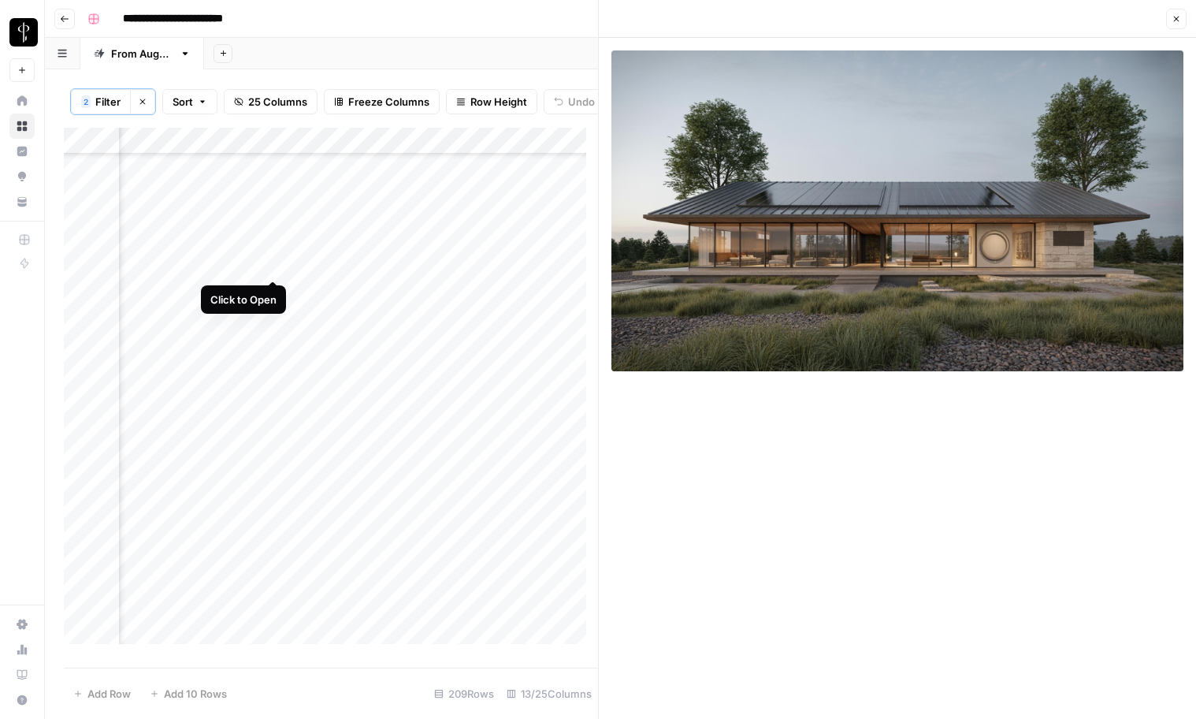
click at [273, 263] on div "Add Column" at bounding box center [331, 392] width 534 height 528
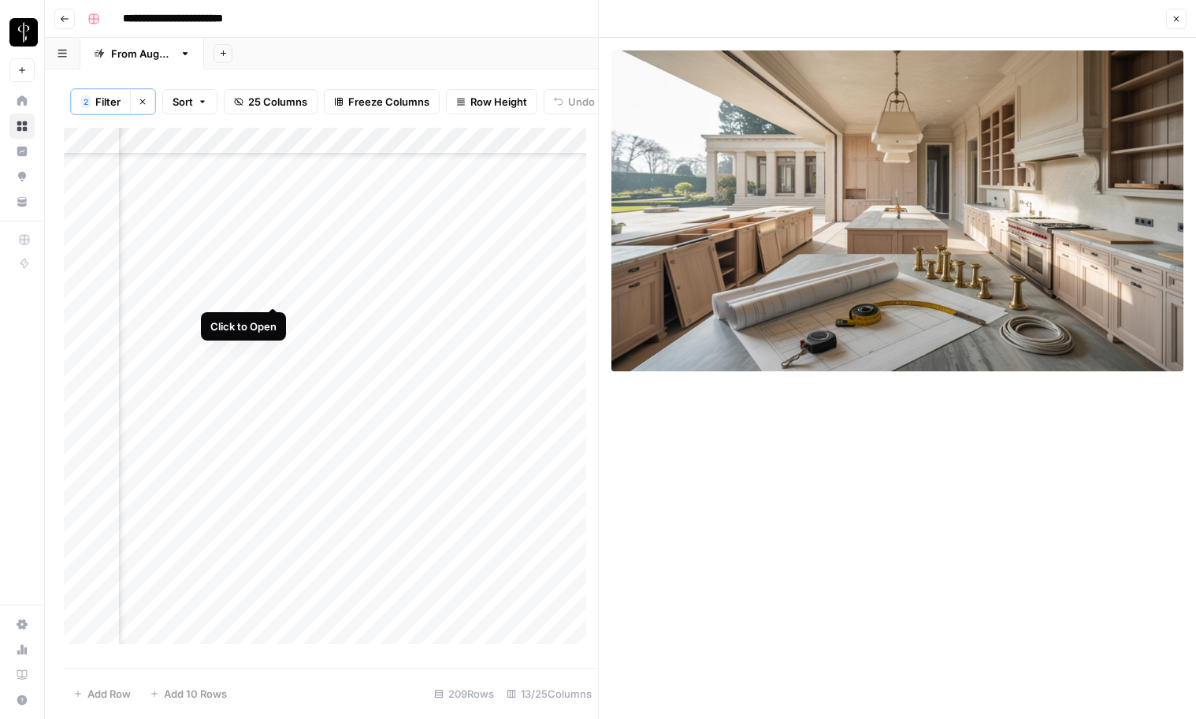
click at [273, 292] on div "Add Column" at bounding box center [331, 392] width 534 height 528
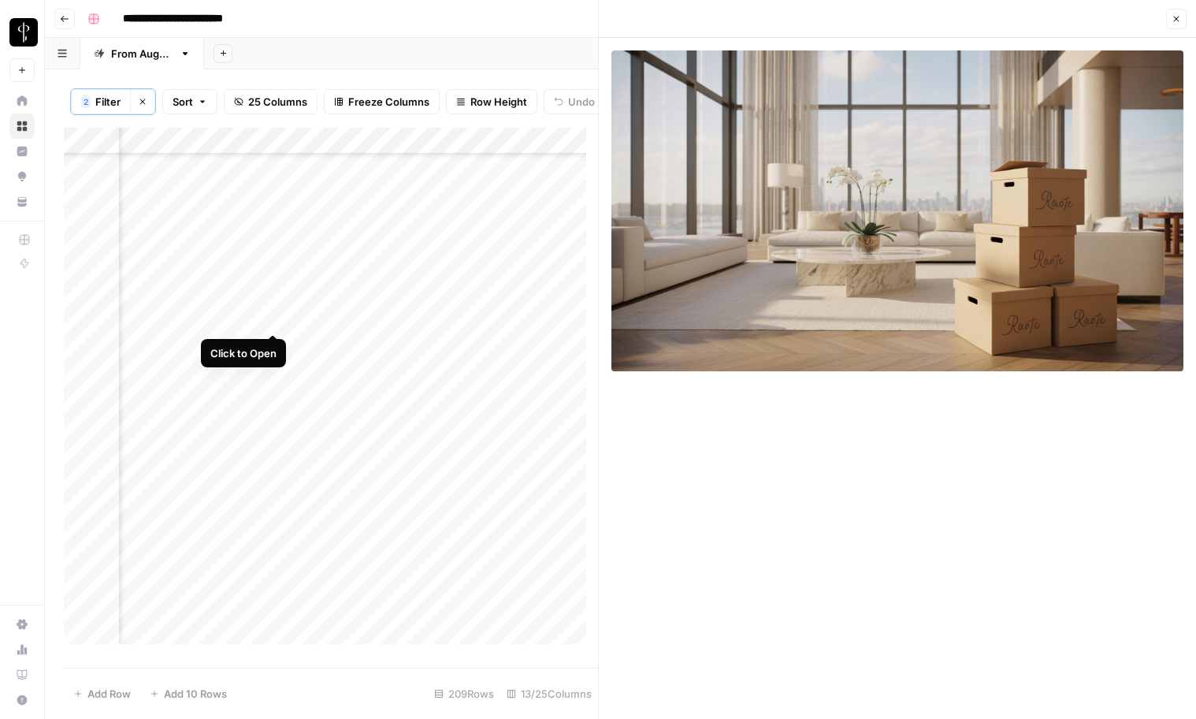
click at [273, 317] on div "Add Column" at bounding box center [331, 392] width 534 height 528
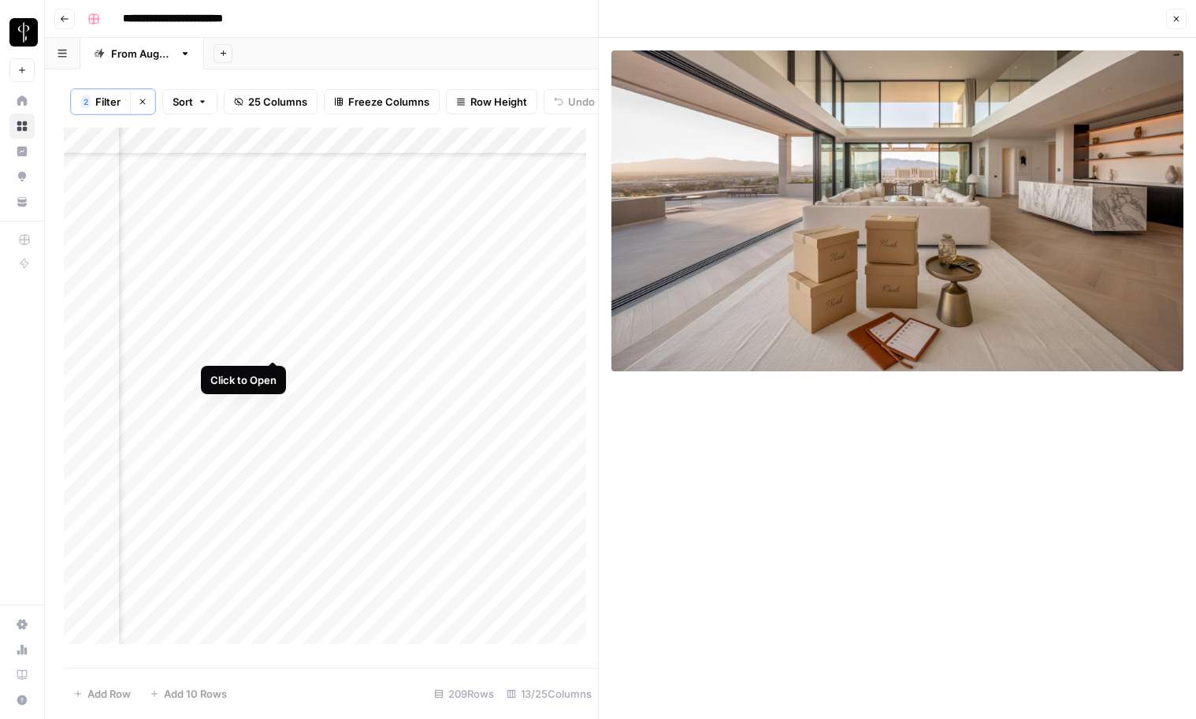
click at [273, 345] on div "Add Column" at bounding box center [331, 392] width 534 height 528
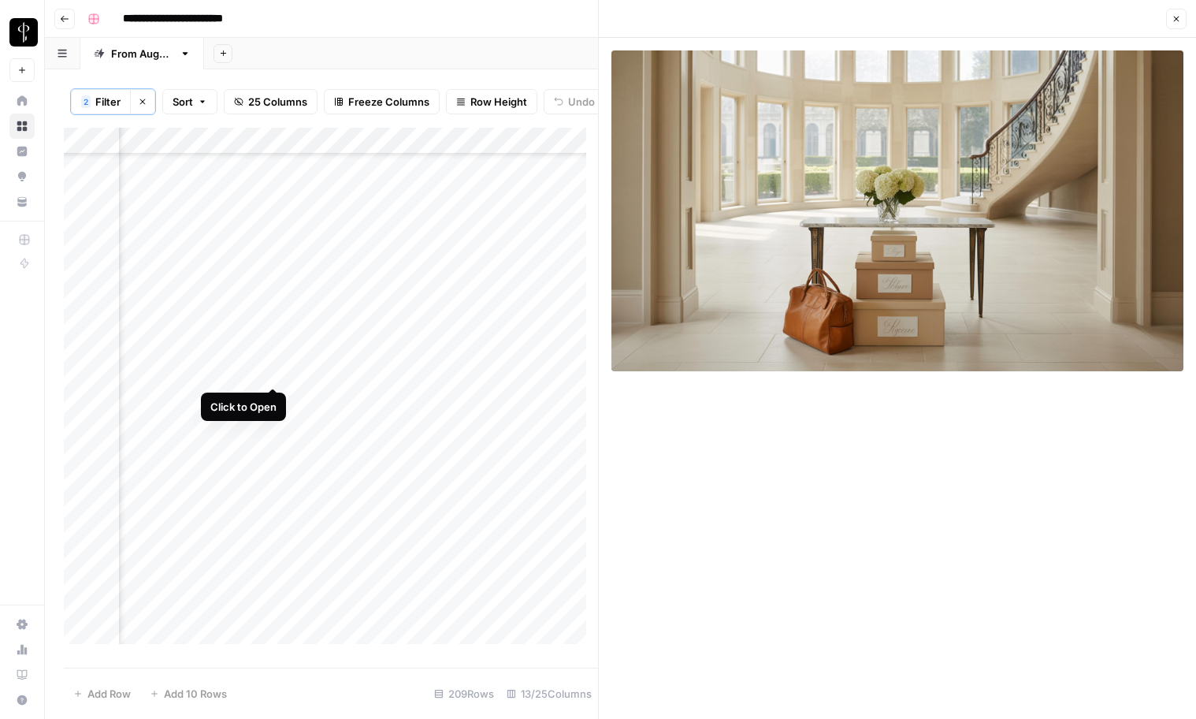
click at [273, 370] on div "Add Column" at bounding box center [331, 392] width 534 height 528
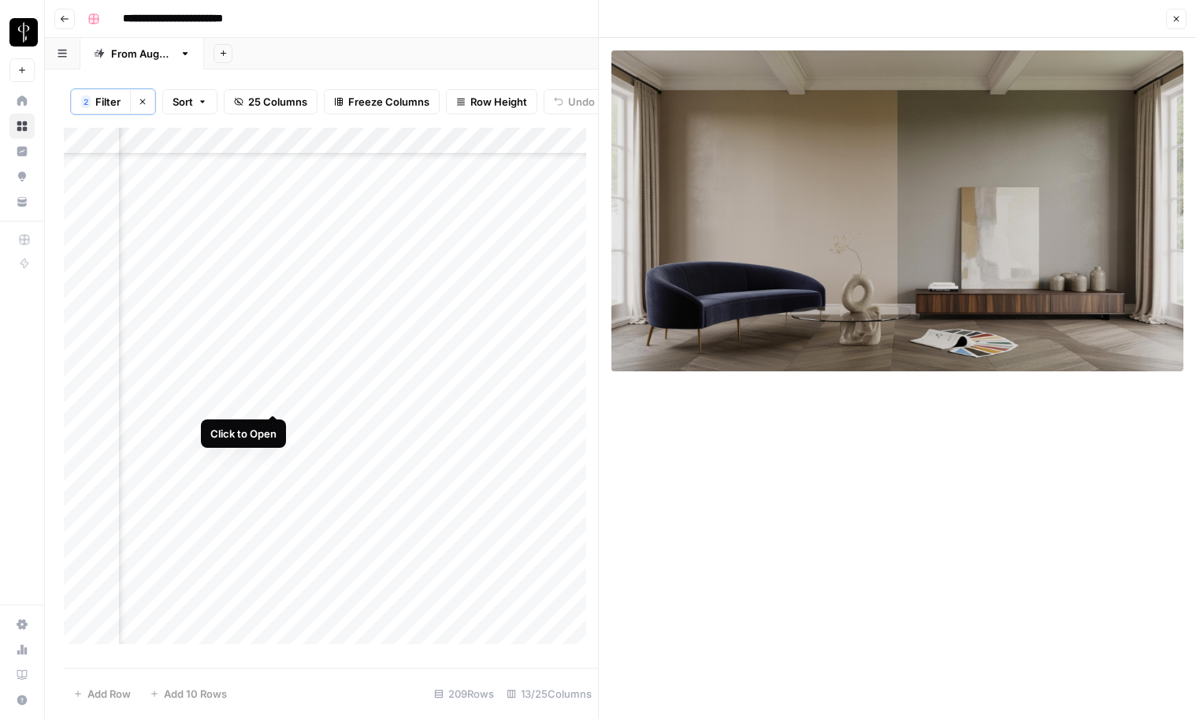
click at [273, 398] on div "Add Column" at bounding box center [331, 392] width 534 height 528
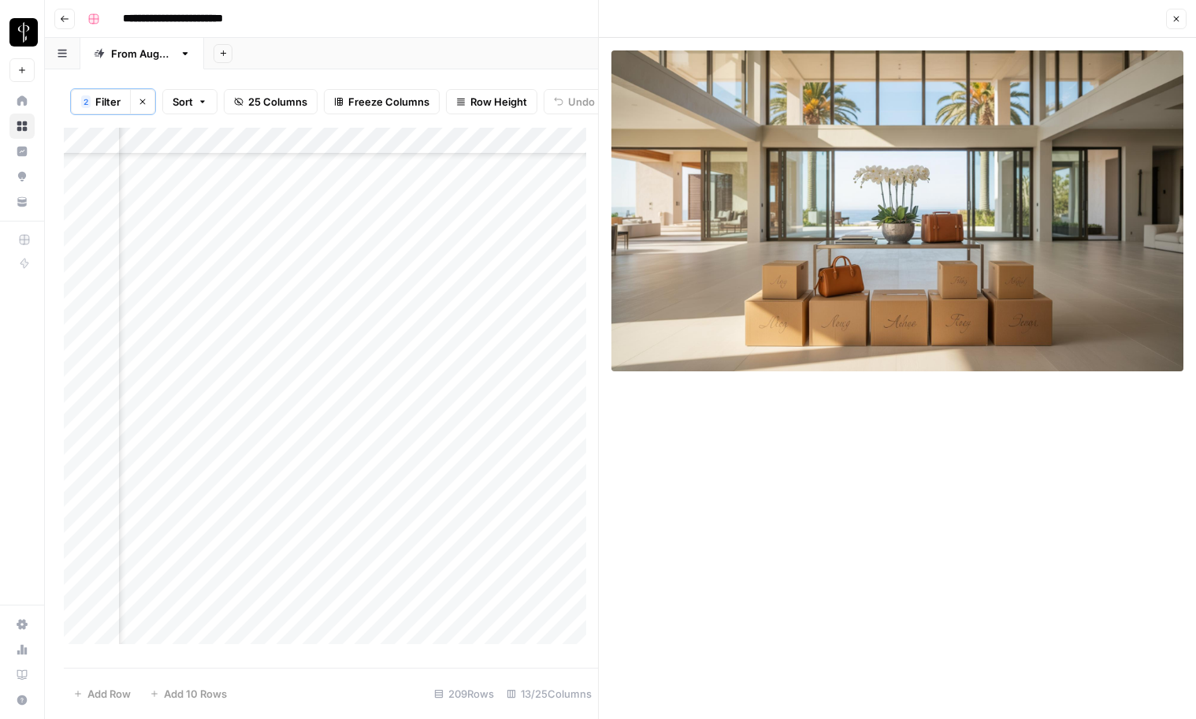
click at [273, 425] on div "Add Column" at bounding box center [331, 392] width 534 height 528
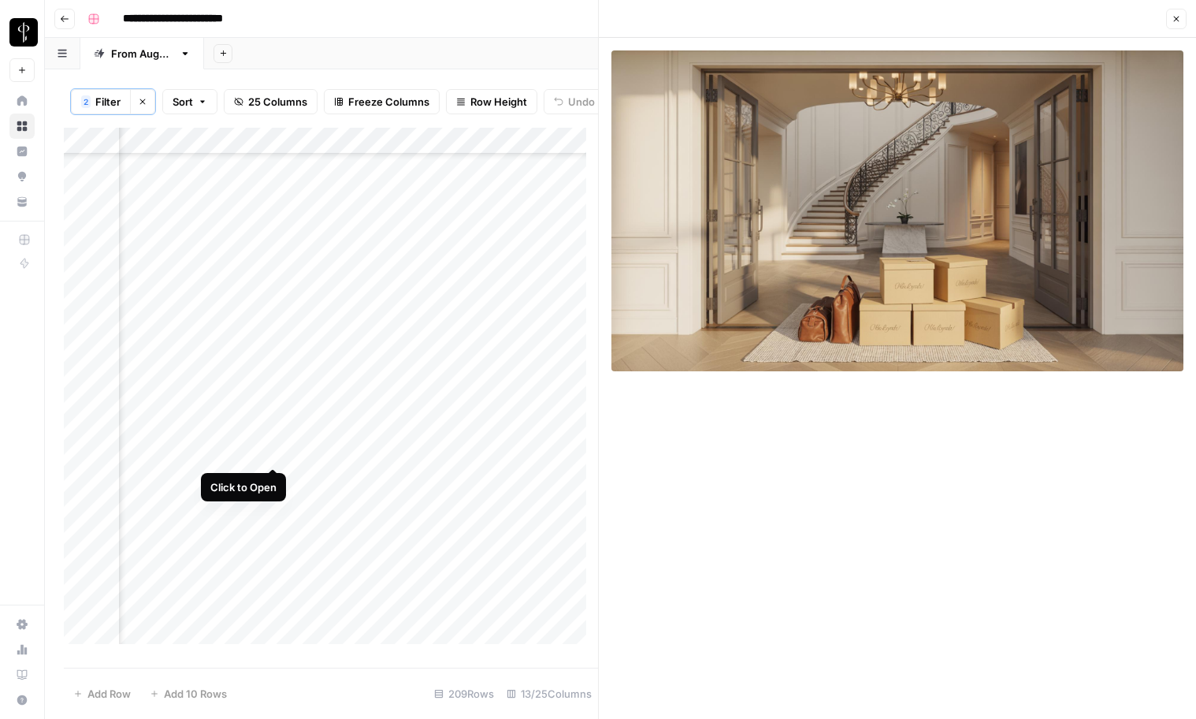
click at [274, 453] on div "Add Column" at bounding box center [331, 392] width 534 height 528
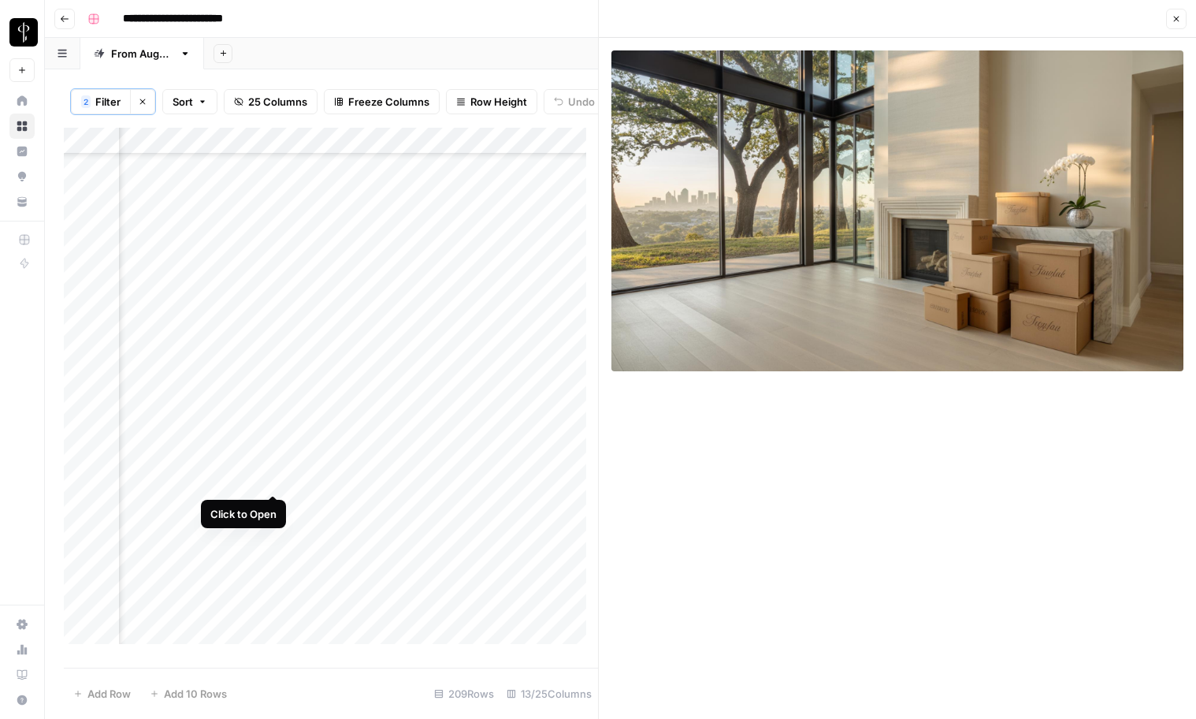
click at [273, 478] on div "Add Column" at bounding box center [331, 392] width 534 height 528
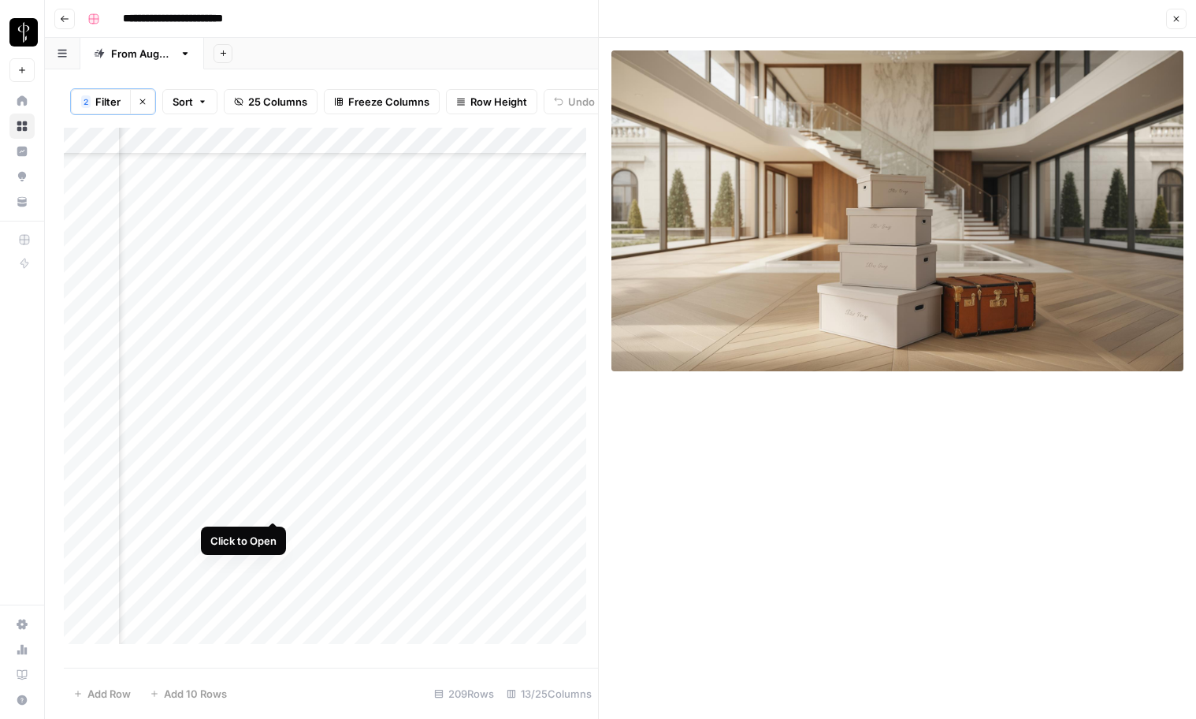
click at [273, 503] on div "Add Column" at bounding box center [331, 392] width 534 height 528
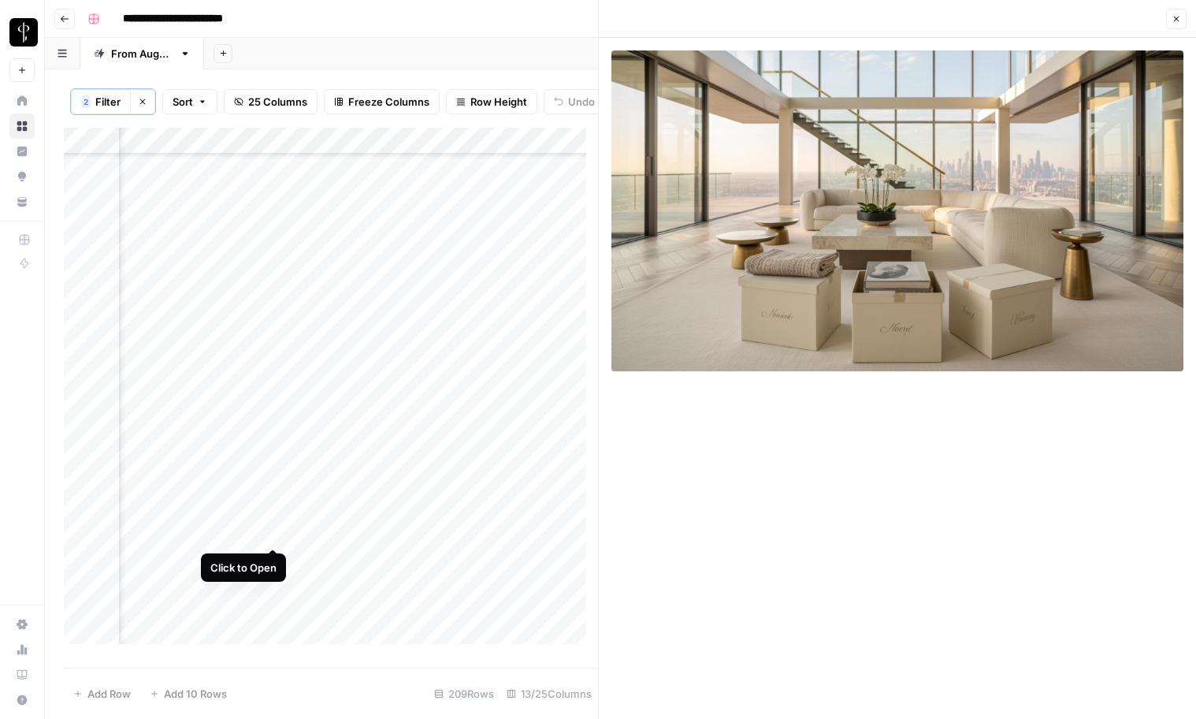
click at [275, 533] on div "Add Column" at bounding box center [331, 392] width 534 height 528
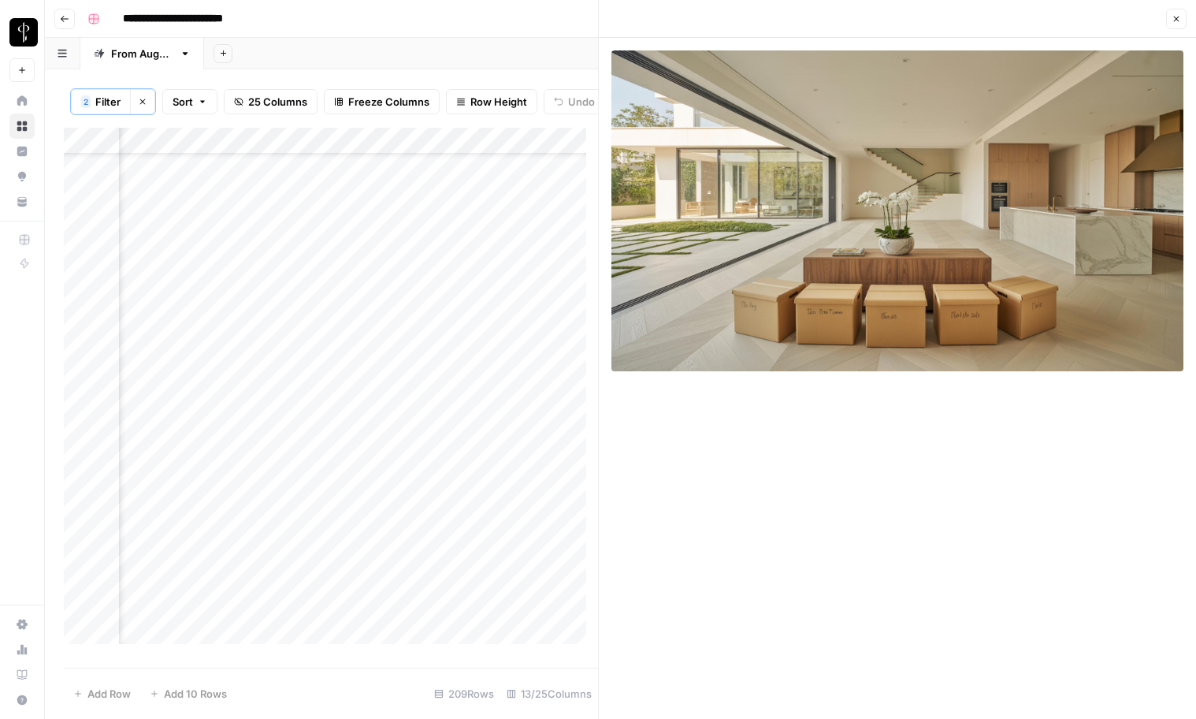
scroll to position [0, 1272]
click at [273, 175] on div "Add Column" at bounding box center [331, 392] width 534 height 528
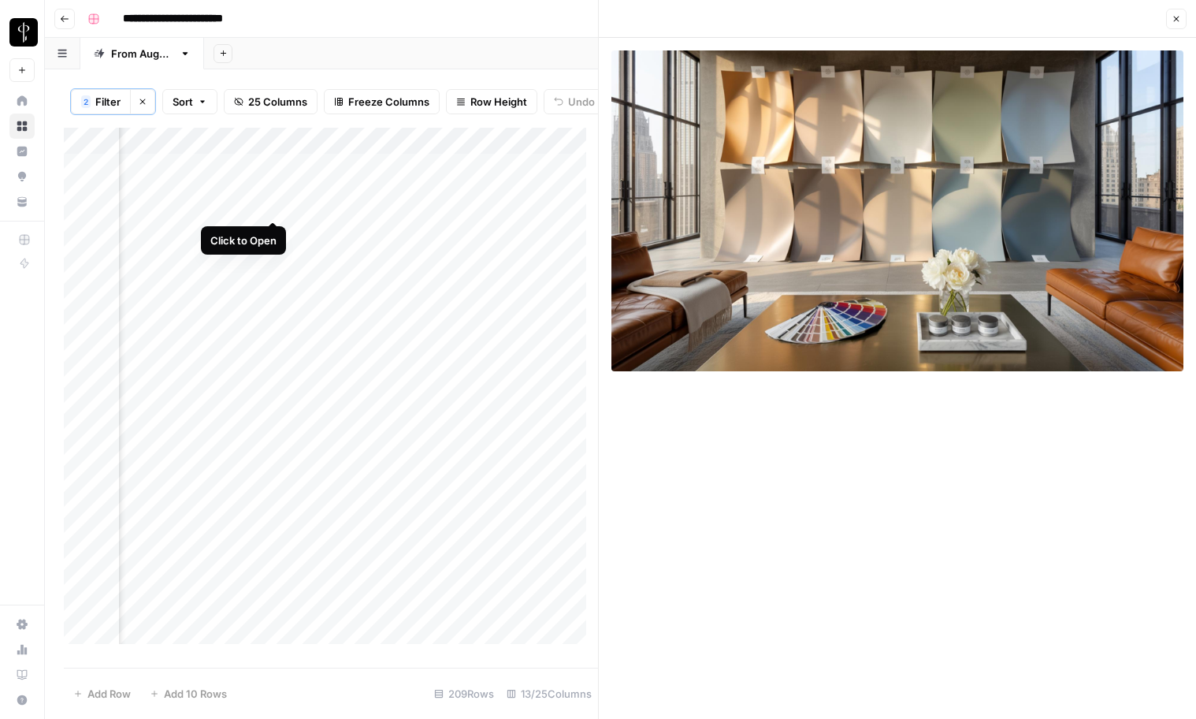
click at [274, 205] on div "Add Column" at bounding box center [331, 392] width 534 height 528
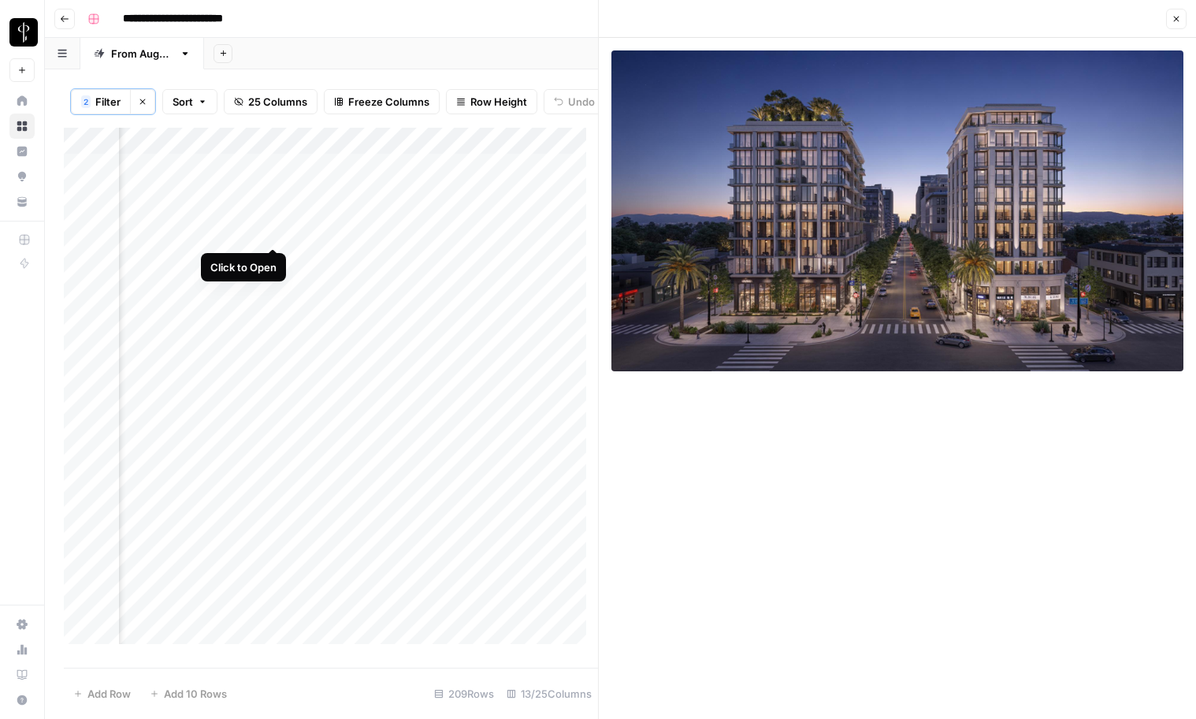
click at [275, 230] on div "Add Column" at bounding box center [331, 392] width 534 height 528
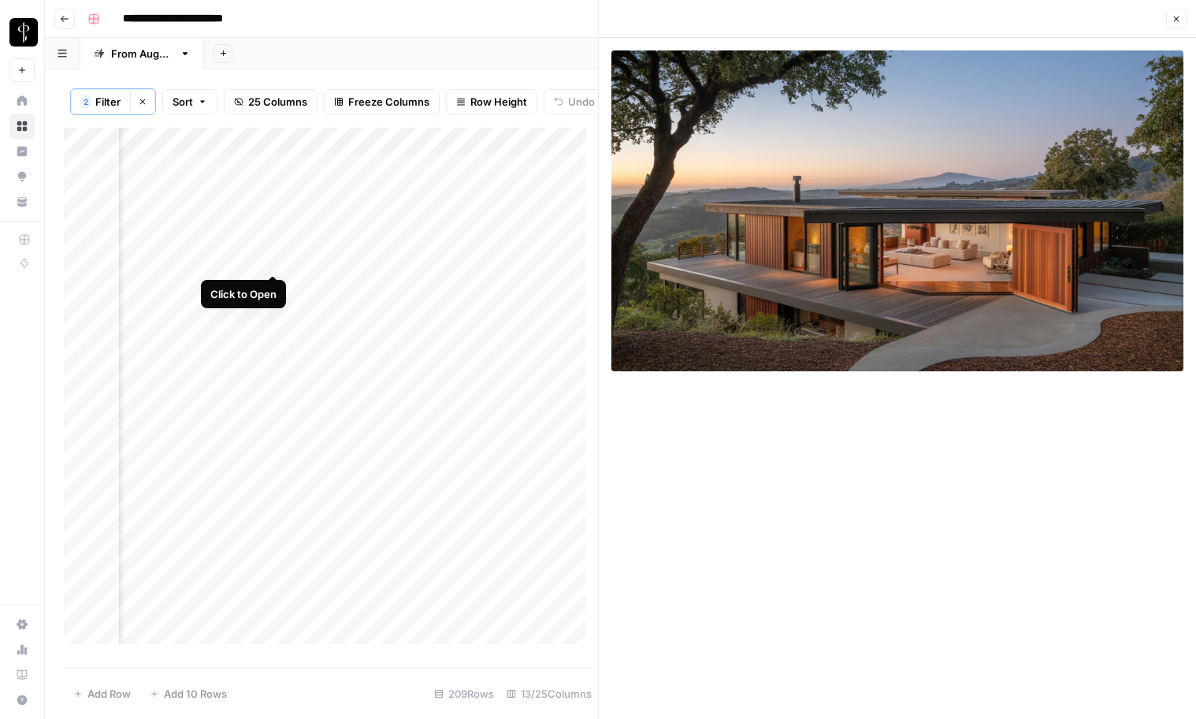
click at [273, 258] on div "Add Column" at bounding box center [331, 392] width 534 height 528
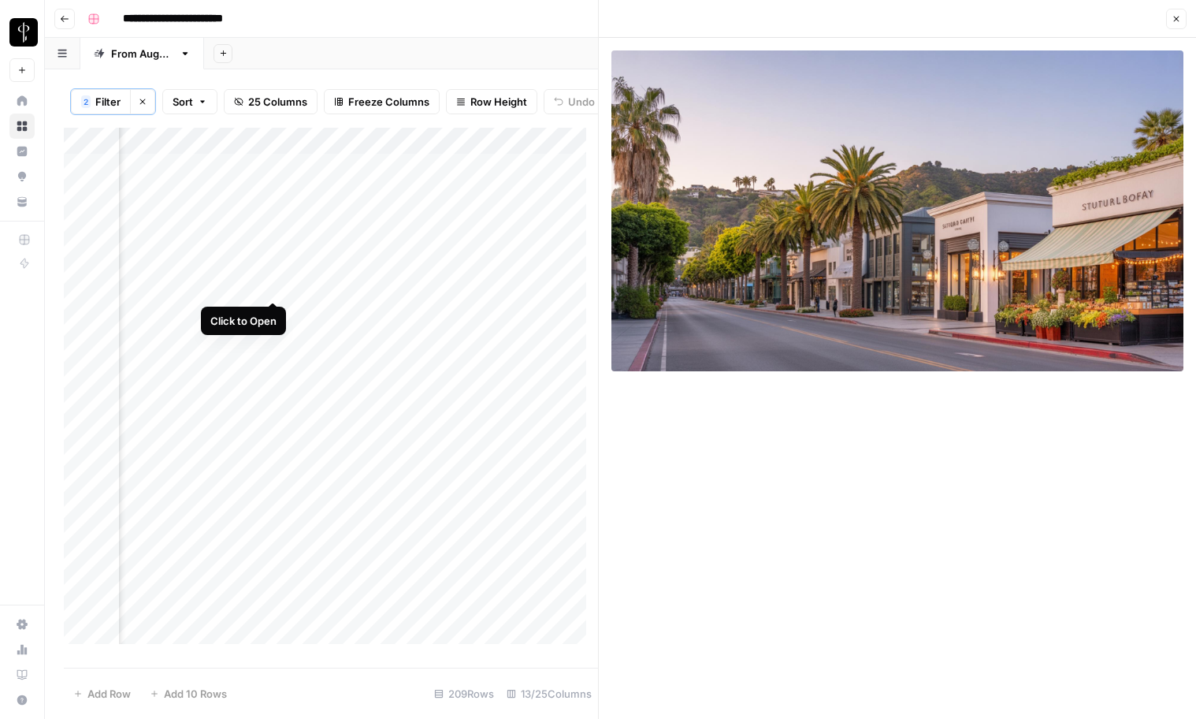
click at [277, 284] on div "Add Column" at bounding box center [331, 392] width 534 height 528
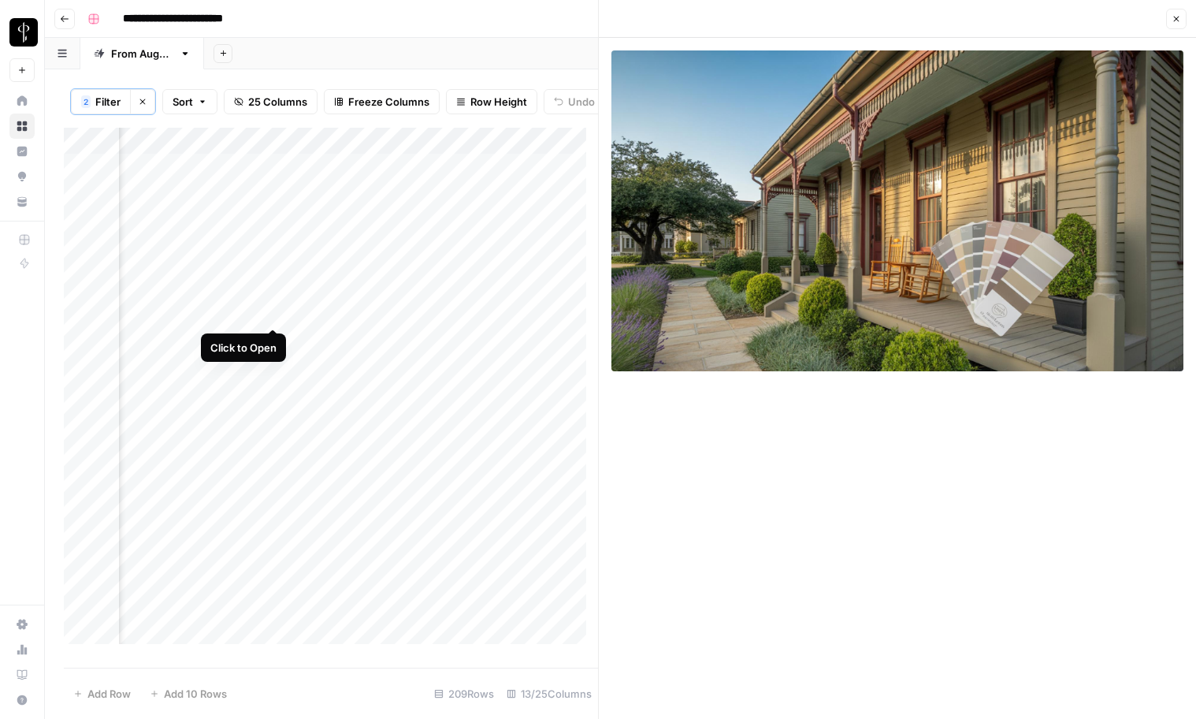
click at [274, 314] on div "Add Column" at bounding box center [331, 392] width 534 height 528
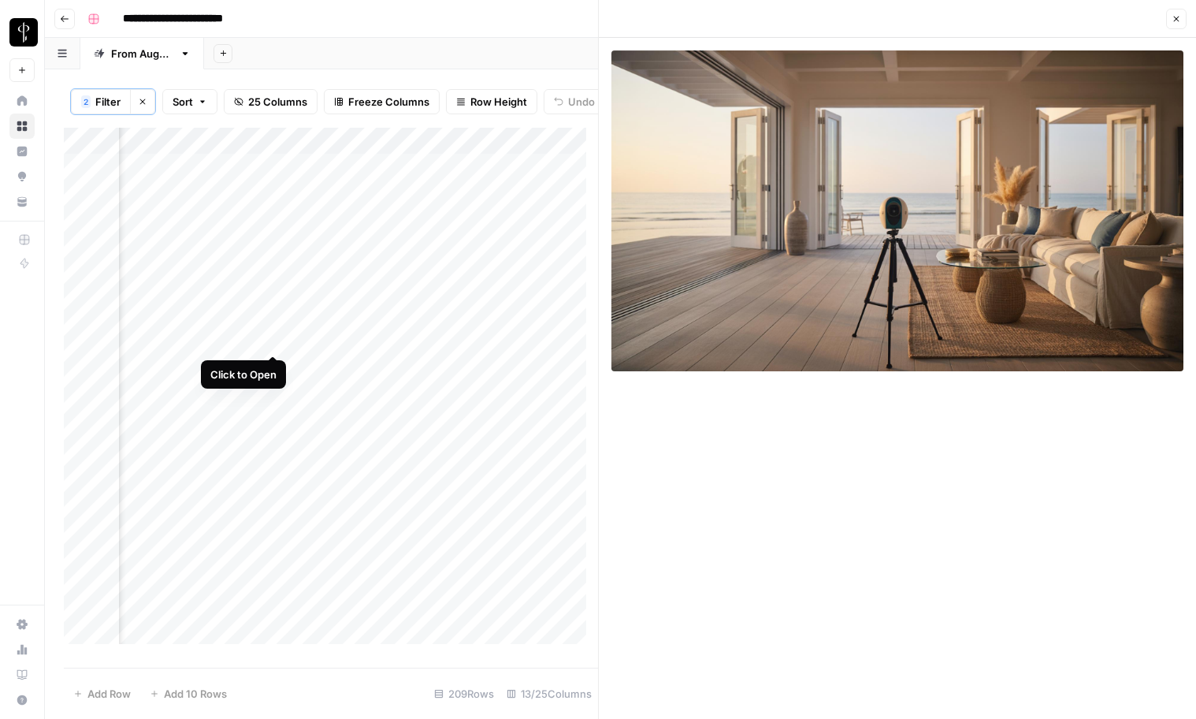
click at [277, 340] on div "Add Column" at bounding box center [331, 392] width 534 height 528
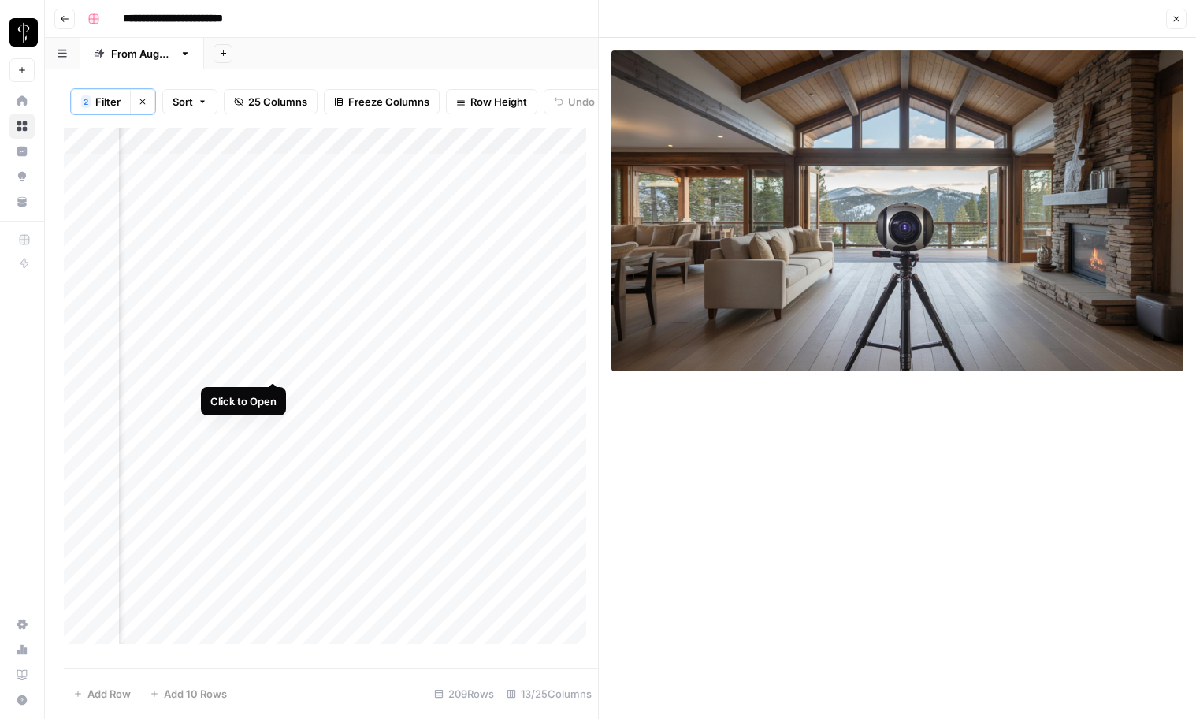
click at [275, 366] on div "Add Column" at bounding box center [331, 392] width 534 height 528
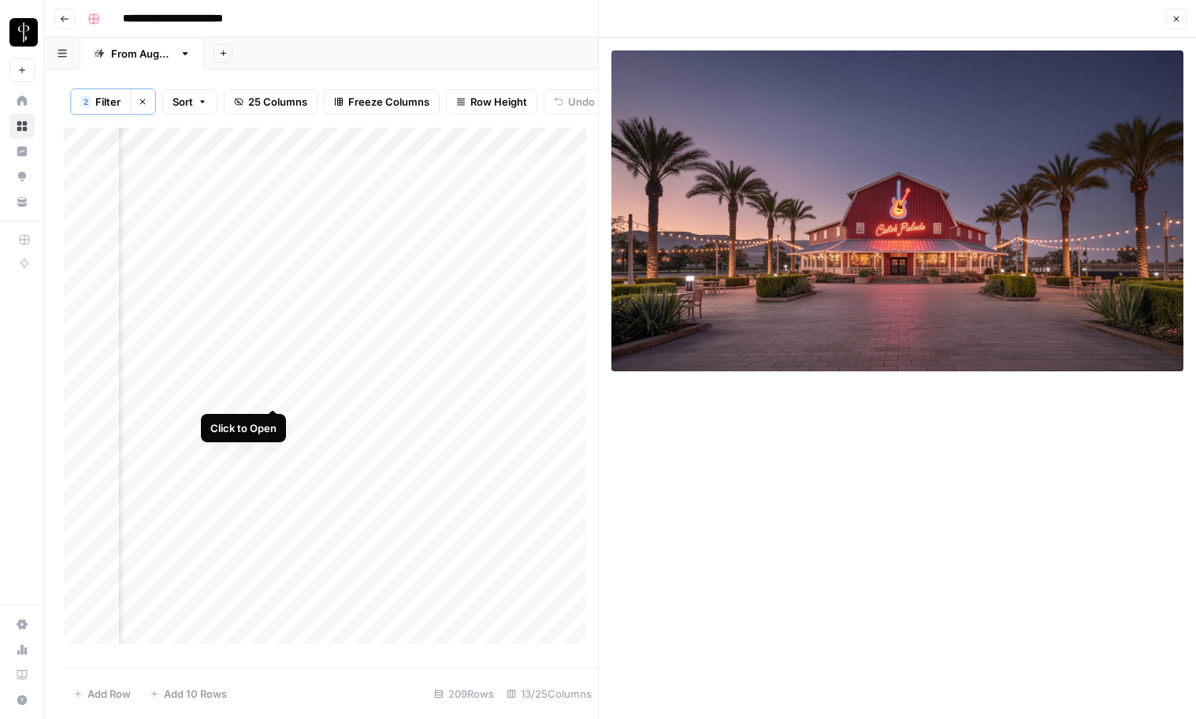
click at [277, 393] on div "Add Column" at bounding box center [331, 392] width 534 height 528
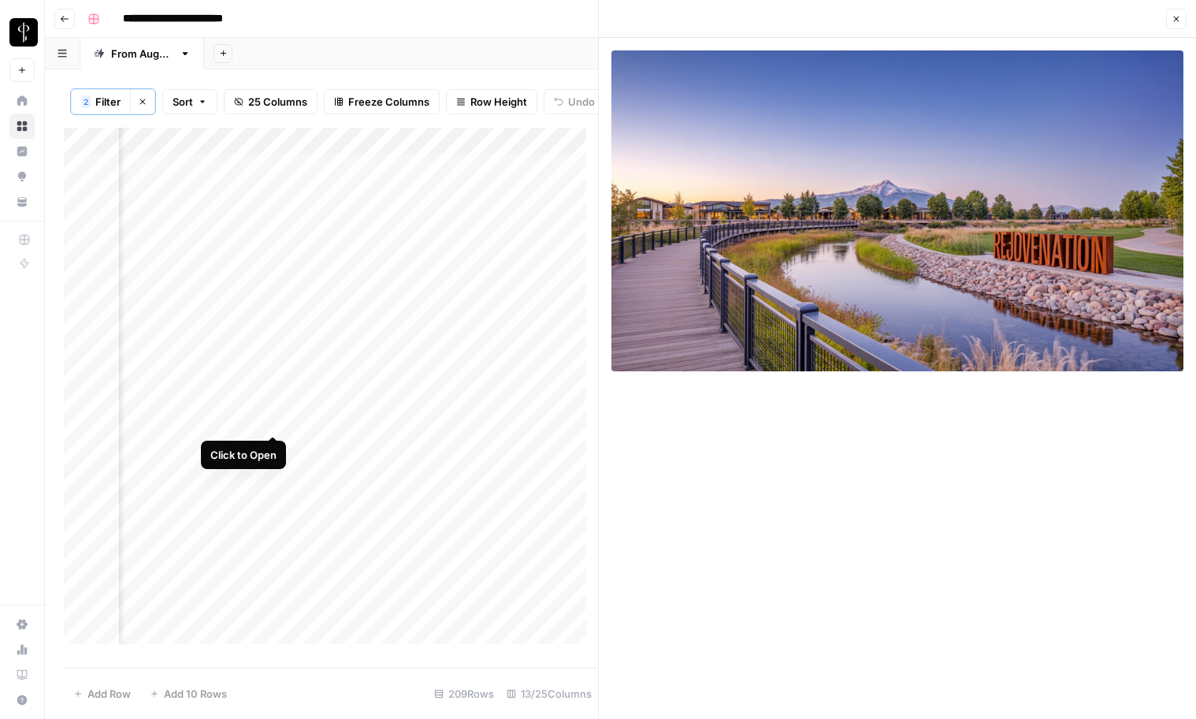
click at [275, 421] on div "Add Column" at bounding box center [331, 392] width 534 height 528
